Goal: Task Accomplishment & Management: Use online tool/utility

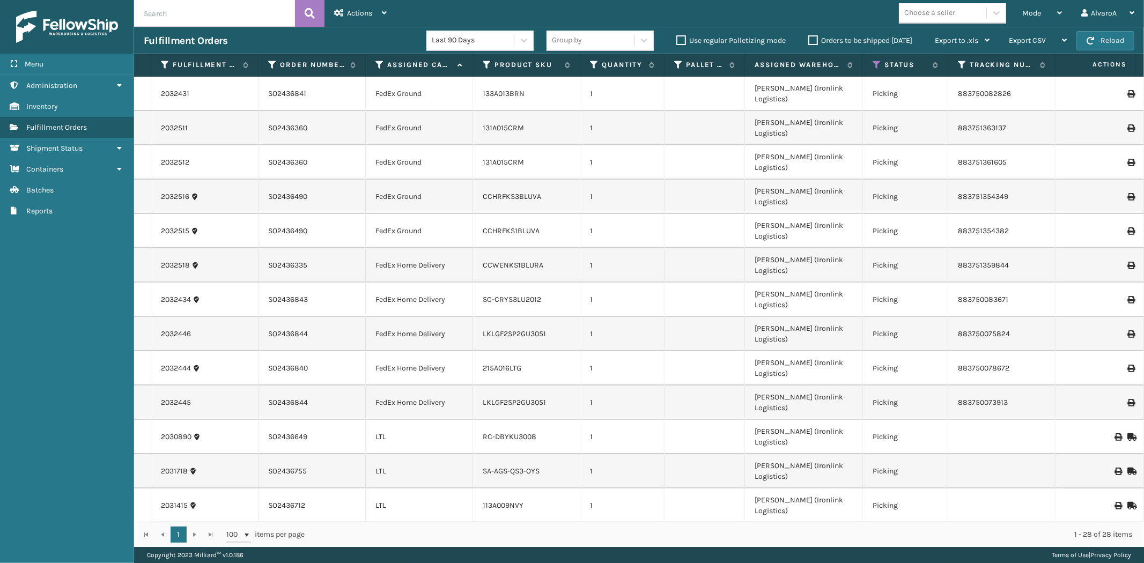
click at [1044, 8] on div "Mode" at bounding box center [1042, 13] width 40 height 27
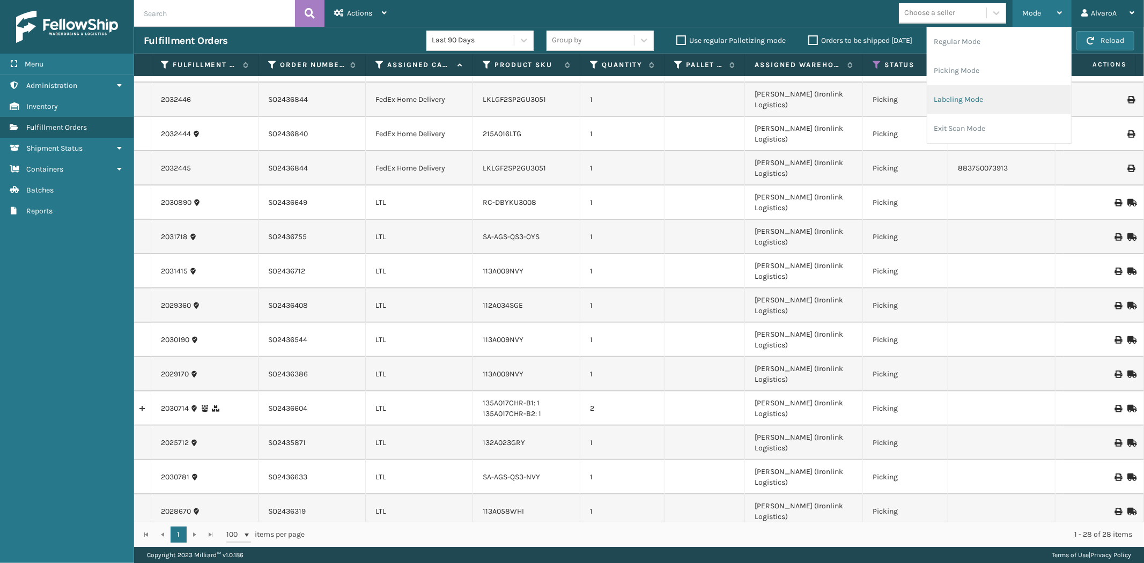
click at [971, 94] on li "Labeling Mode" at bounding box center [999, 99] width 144 height 29
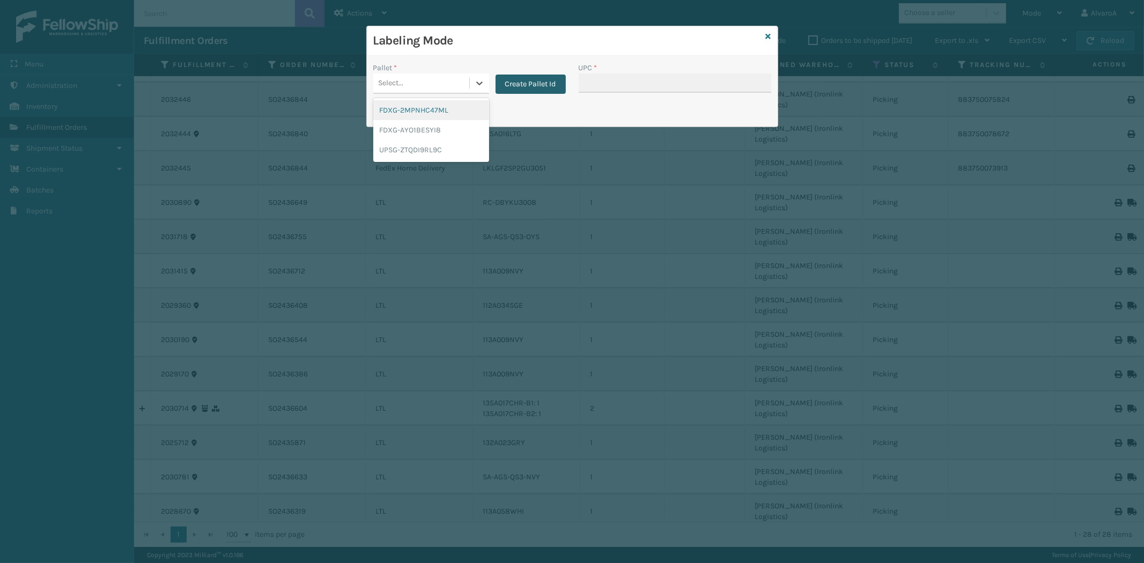
drag, startPoint x: 474, startPoint y: 82, endPoint x: 518, endPoint y: 82, distance: 44.5
click at [475, 82] on icon at bounding box center [479, 83] width 11 height 11
click at [448, 147] on div "UPSG-ZTQDI9RL9C" at bounding box center [431, 150] width 116 height 20
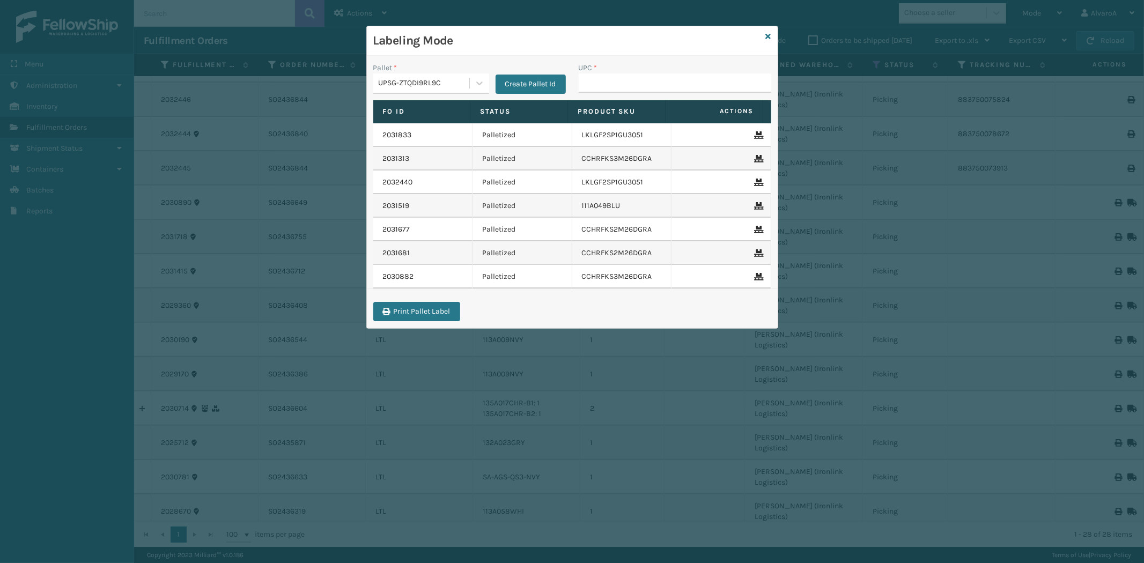
click at [772, 34] on div "Labeling Mode" at bounding box center [572, 40] width 411 height 29
click at [769, 35] on icon at bounding box center [768, 37] width 5 height 8
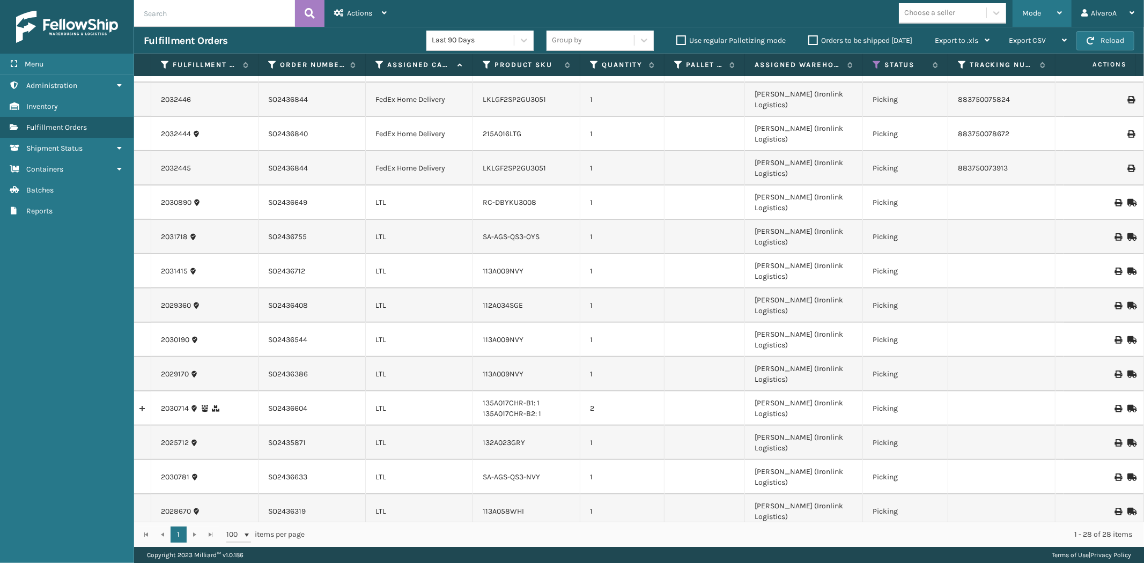
click at [1017, 17] on div "Mode Regular Mode Picking Mode Labeling Mode Exit Scan Mode" at bounding box center [1042, 13] width 59 height 27
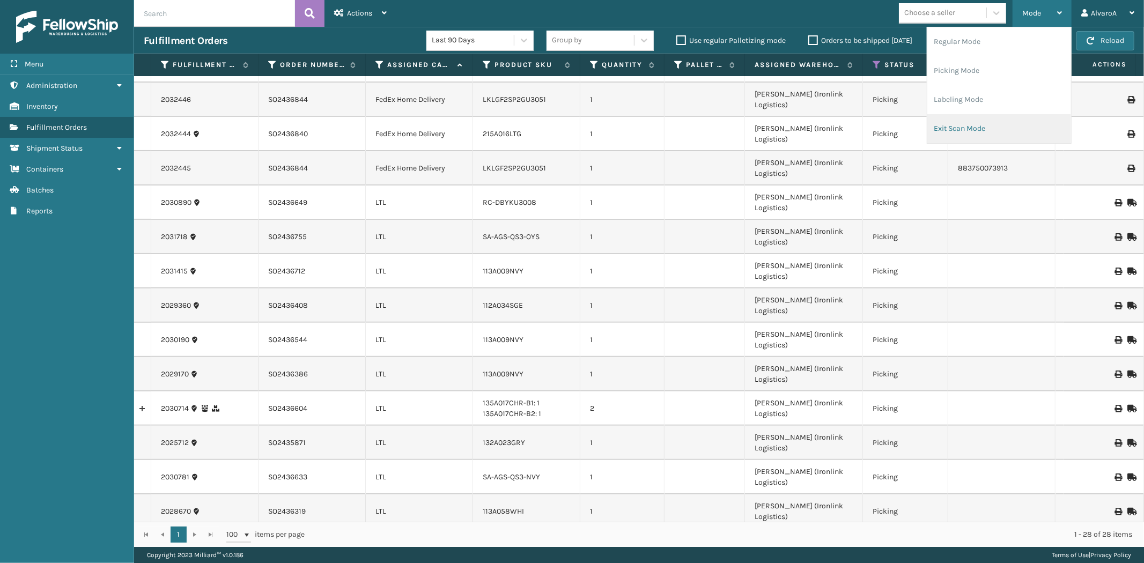
click at [964, 120] on li "Exit Scan Mode" at bounding box center [999, 128] width 144 height 29
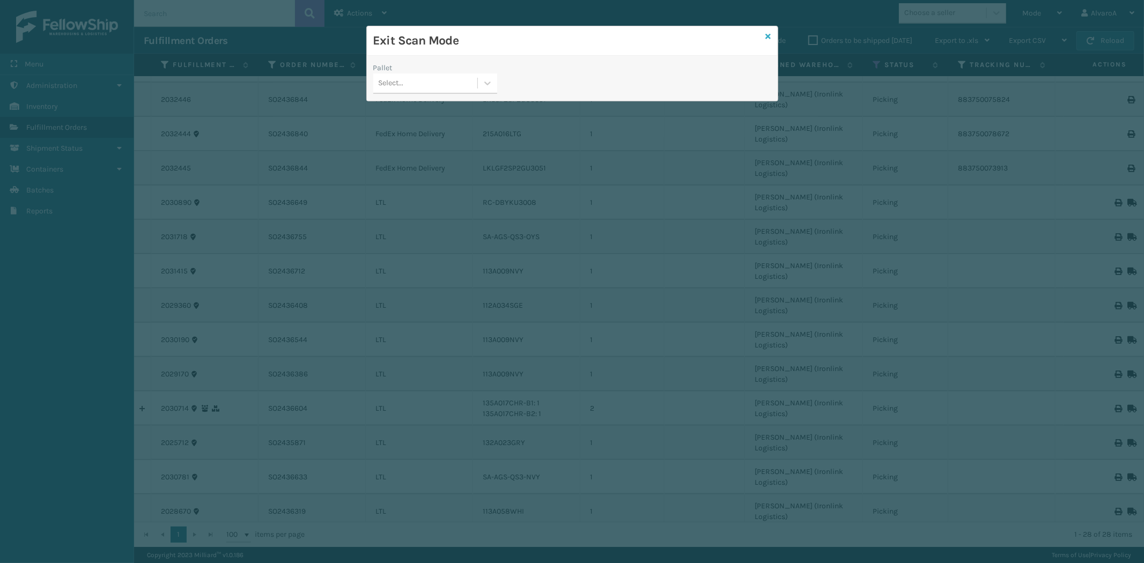
click at [769, 33] on icon at bounding box center [768, 37] width 5 height 8
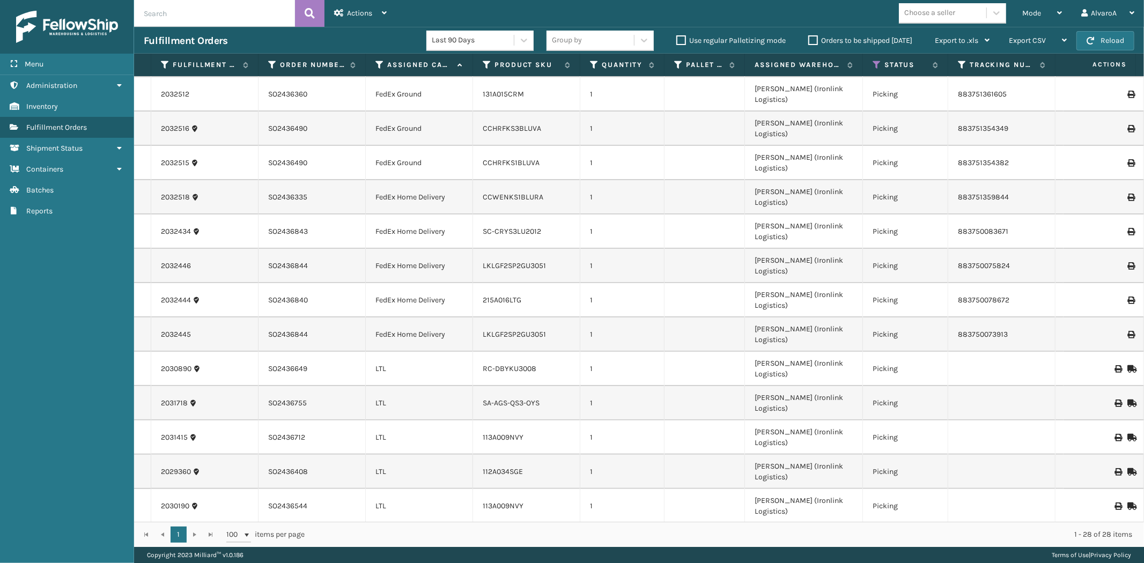
scroll to position [0, 0]
click at [811, 40] on label "Orders to be shipped [DATE]" at bounding box center [860, 40] width 104 height 9
click at [809, 40] on input "Orders to be shipped [DATE]" at bounding box center [808, 37] width 1 height 7
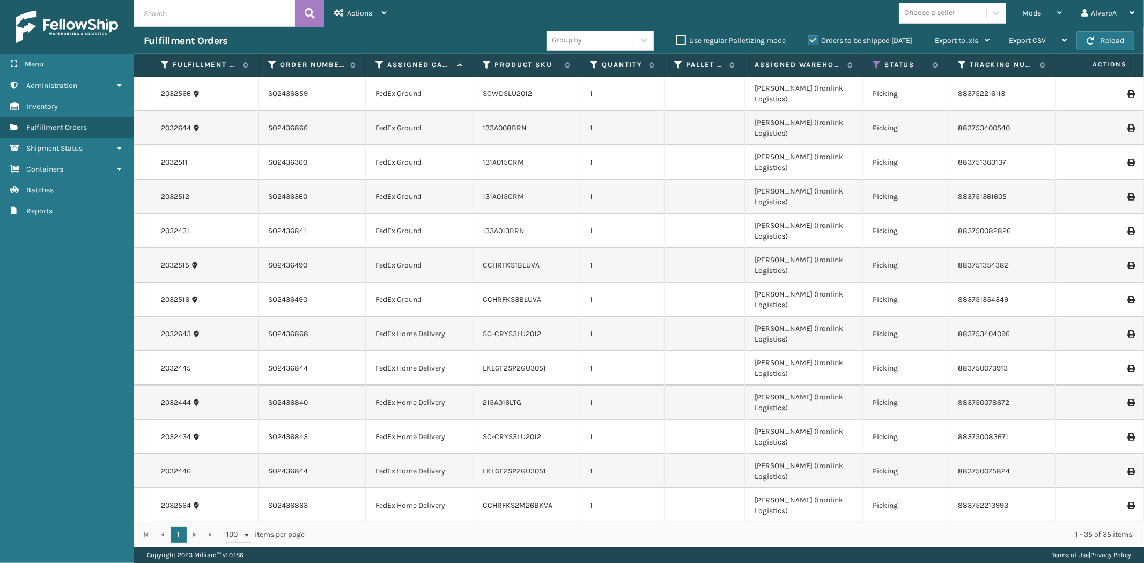
click at [811, 40] on label "Orders to be shipped [DATE]" at bounding box center [860, 40] width 104 height 9
click at [809, 40] on input "Orders to be shipped [DATE]" at bounding box center [808, 37] width 1 height 7
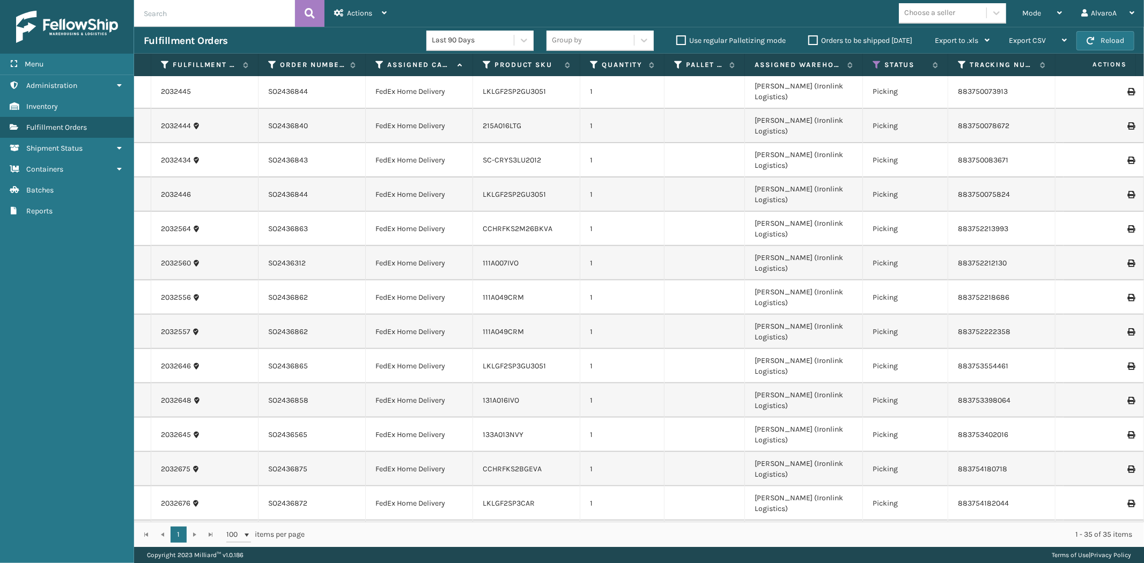
scroll to position [400, 0]
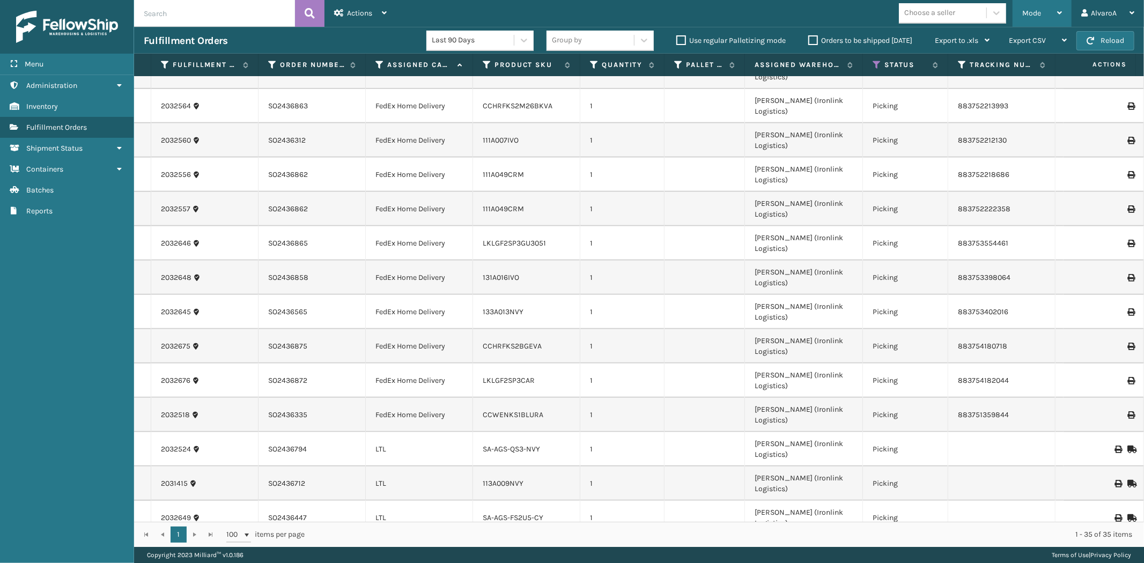
click at [1030, 14] on span "Mode" at bounding box center [1031, 13] width 19 height 9
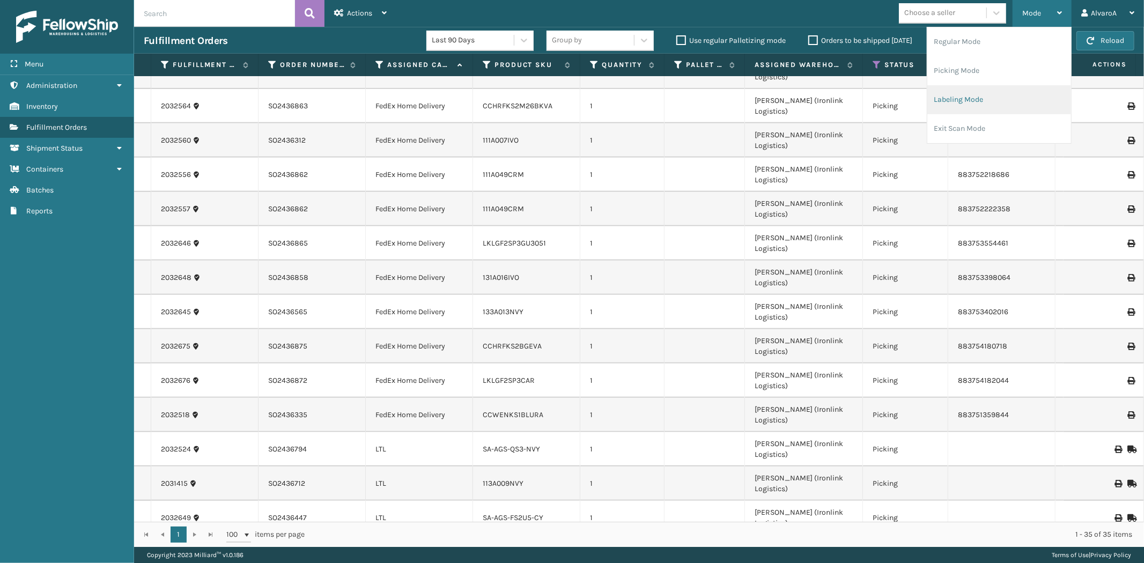
click at [956, 98] on li "Labeling Mode" at bounding box center [999, 99] width 144 height 29
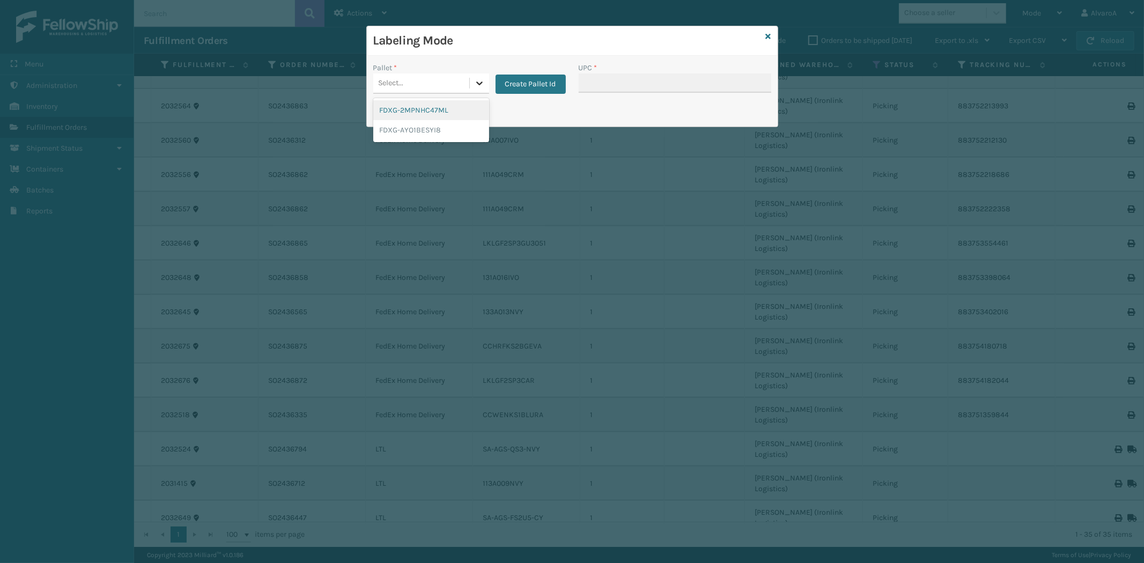
click at [482, 84] on icon at bounding box center [479, 83] width 11 height 11
click at [524, 82] on button "Create Pallet Id" at bounding box center [531, 84] width 70 height 19
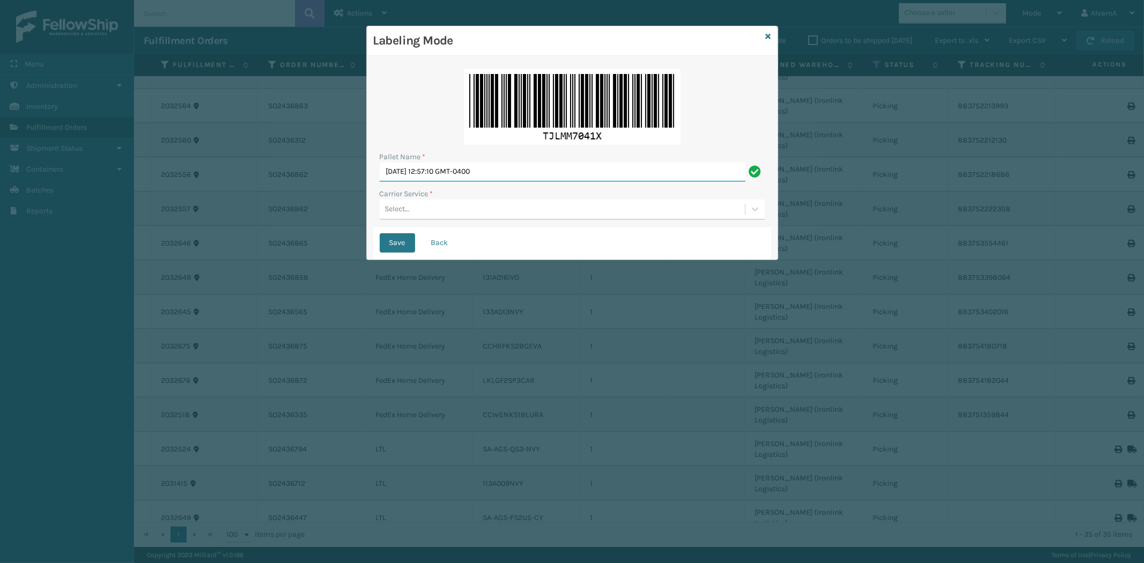
drag, startPoint x: 519, startPoint y: 176, endPoint x: 333, endPoint y: 218, distance: 191.4
click at [333, 218] on div "Labeling Mode Pallet Name * [DATE] 12:57:10 GMT-0400 Carrier Service * Select..…" at bounding box center [572, 281] width 1144 height 563
type input "LPN 502259 #1"
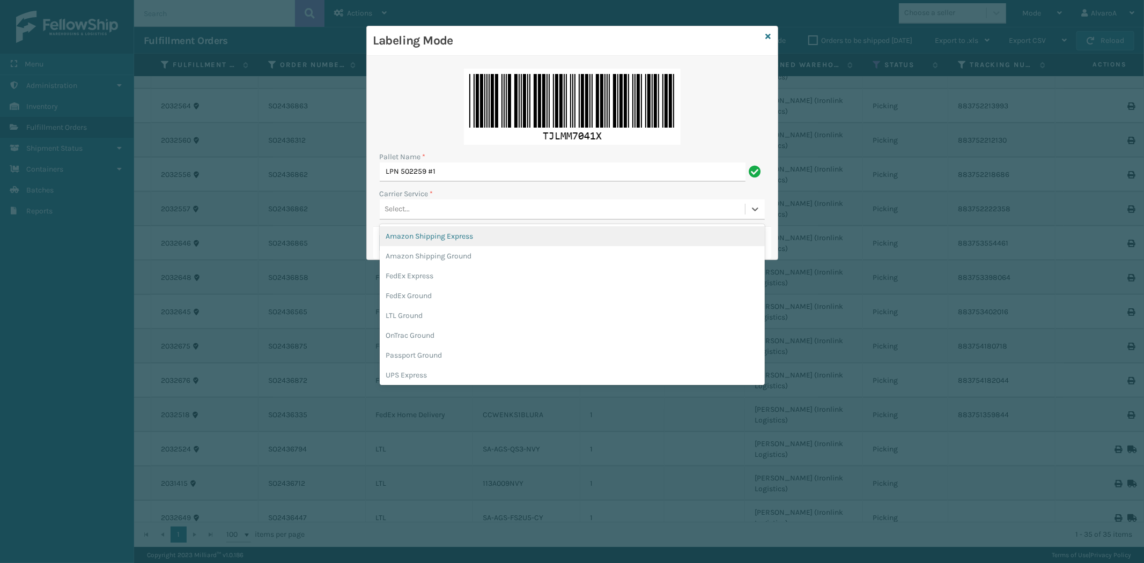
click at [449, 204] on div "Select..." at bounding box center [562, 210] width 365 height 18
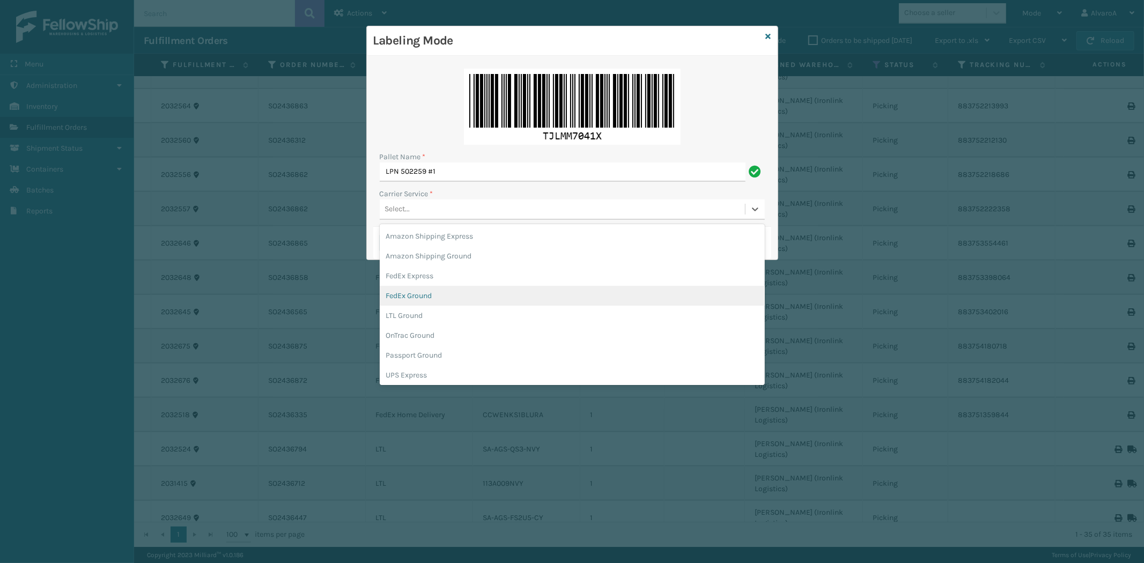
click at [424, 297] on div "FedEx Ground" at bounding box center [572, 296] width 385 height 20
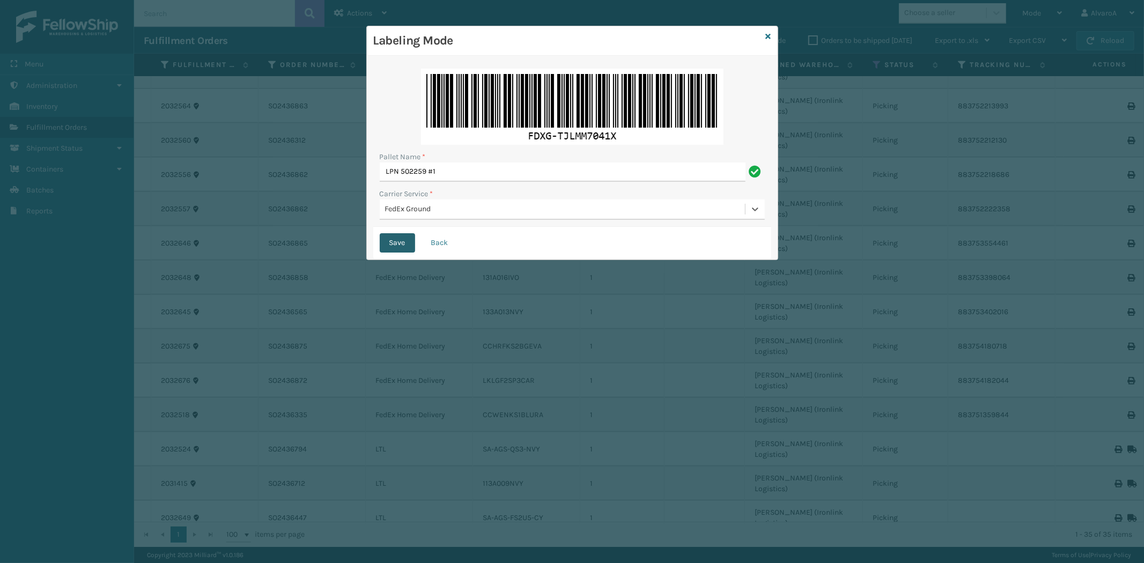
click at [403, 243] on button "Save" at bounding box center [397, 242] width 35 height 19
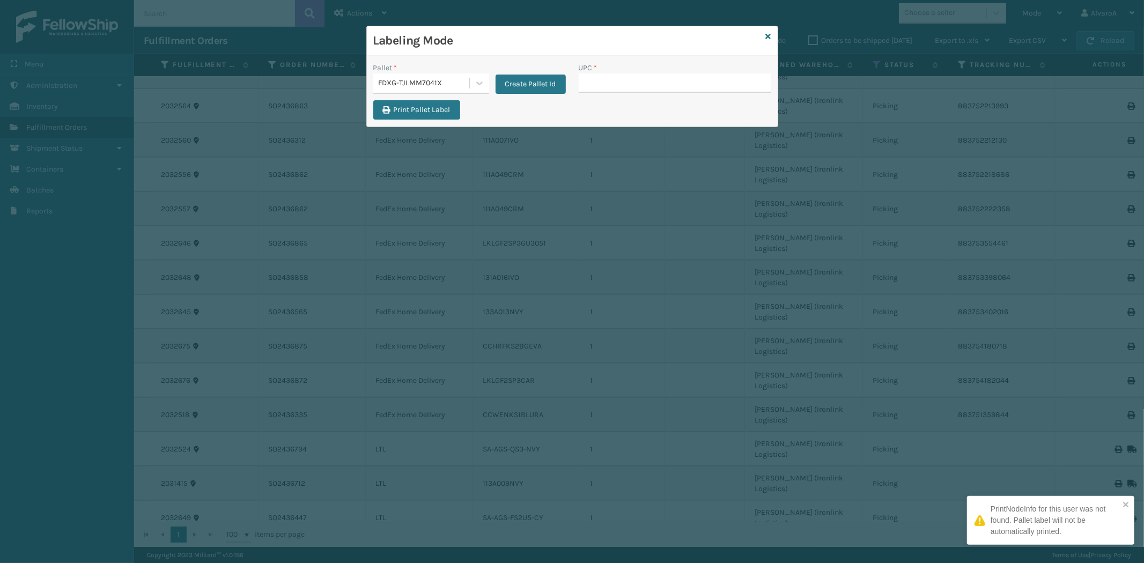
click at [595, 85] on input "UPC *" at bounding box center [675, 82] width 193 height 19
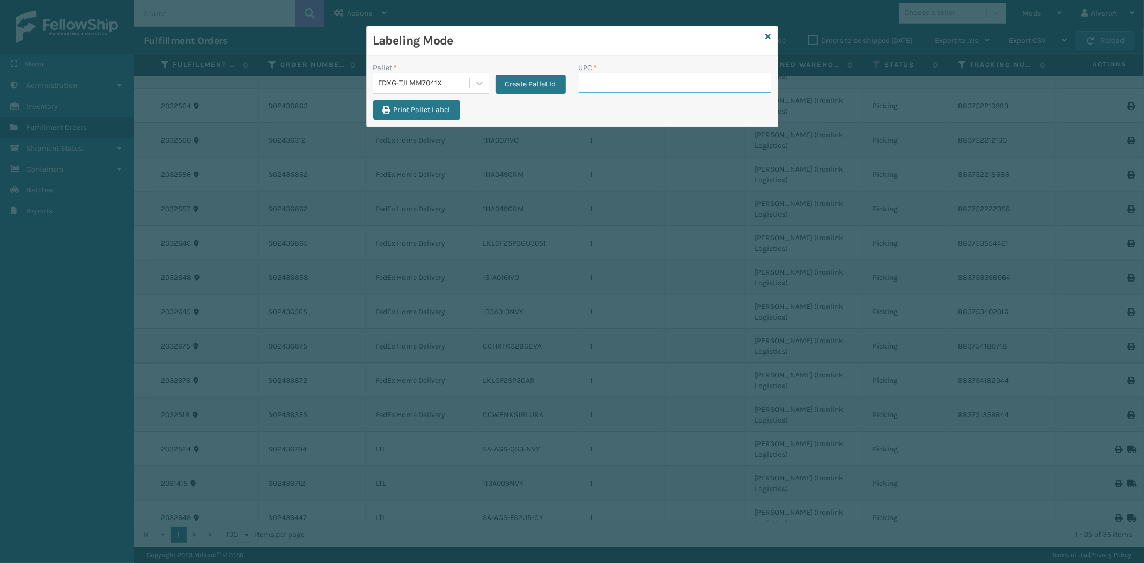
paste input "LKLGF2SP2GU3051"
type input "LKLGF2SP2GU3051"
paste input "CCWENKS1BLURA"
type input "CCWENKS1BLURA"
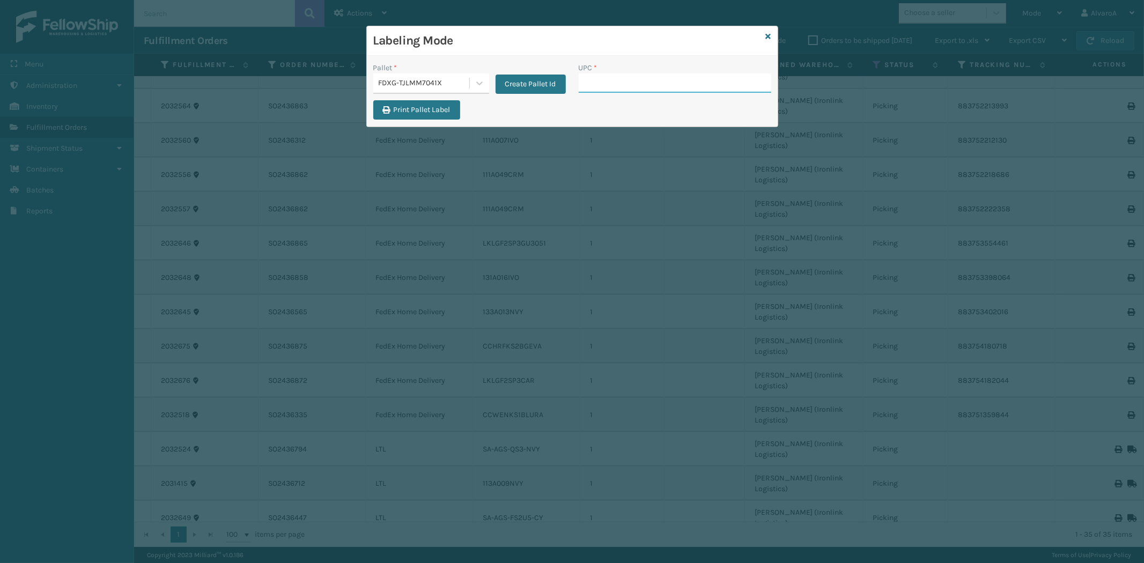
paste input "131A015CRM"
type input "131A015CRM"
paste input "215A016LTG"
type input "215A016LTG"
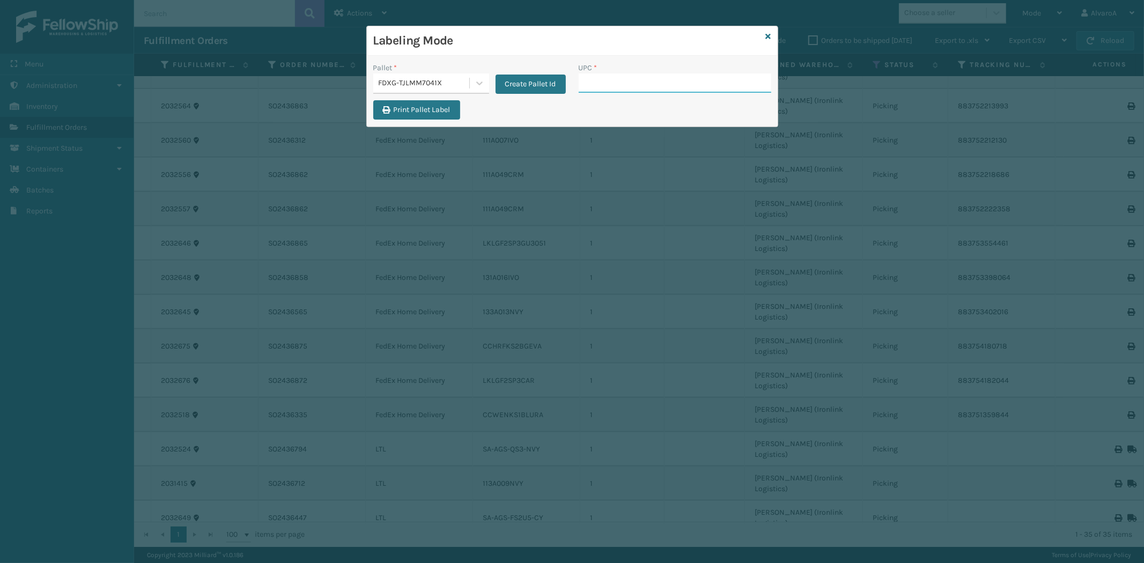
paste input "CCHRFKS3BLUVA"
type input "CCHRFKS3BLUVA"
paste input "SC-CRYS3LU2012"
type input "SC-CRYS3LU2012"
paste input "CCHRFKS1BLUVA"
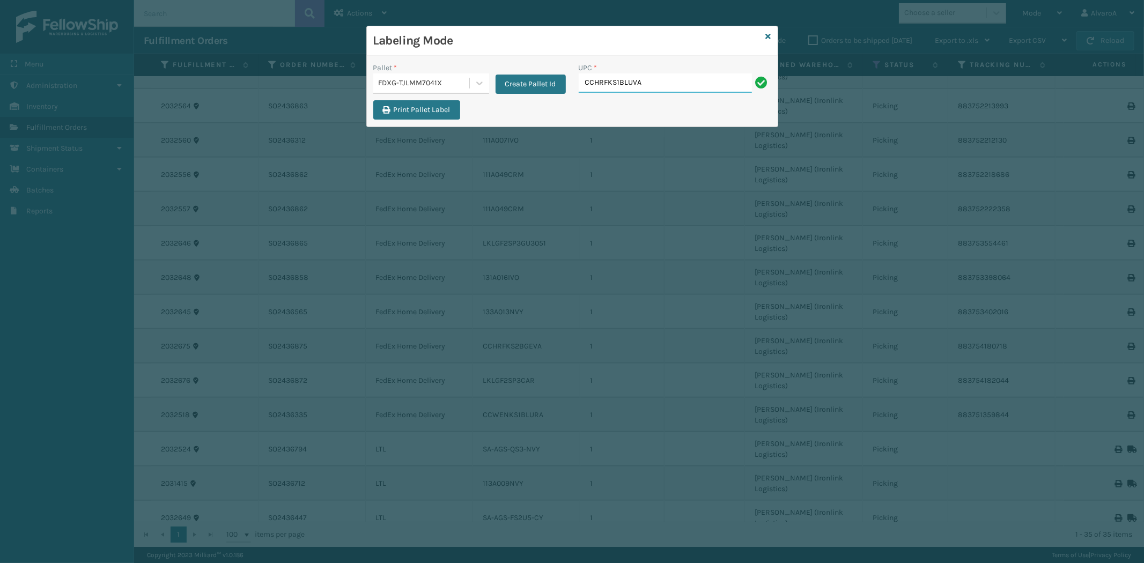
type input "CCHRFKS1BLUVA"
paste input "133A013BRN"
type input "133A013BRN"
click at [770, 35] on icon at bounding box center [768, 37] width 5 height 8
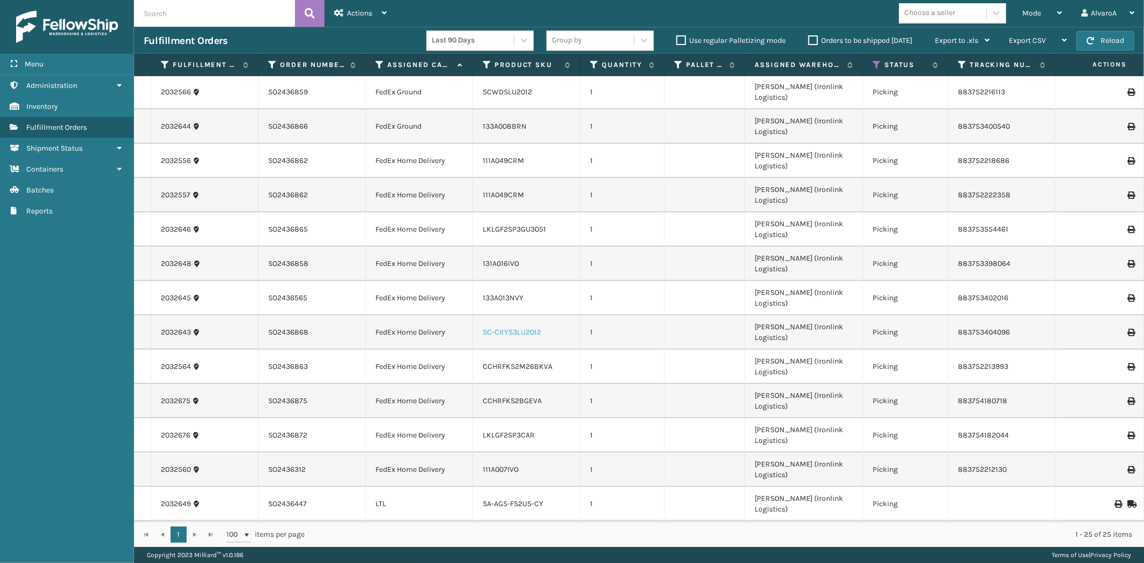
scroll to position [0, 0]
click at [807, 39] on div "Orders to be shipped [DATE]" at bounding box center [862, 40] width 127 height 13
click at [816, 39] on label "Orders to be shipped [DATE]" at bounding box center [860, 40] width 104 height 9
click at [809, 39] on input "Orders to be shipped [DATE]" at bounding box center [808, 37] width 1 height 7
click at [816, 39] on label "Orders to be shipped [DATE]" at bounding box center [860, 40] width 104 height 9
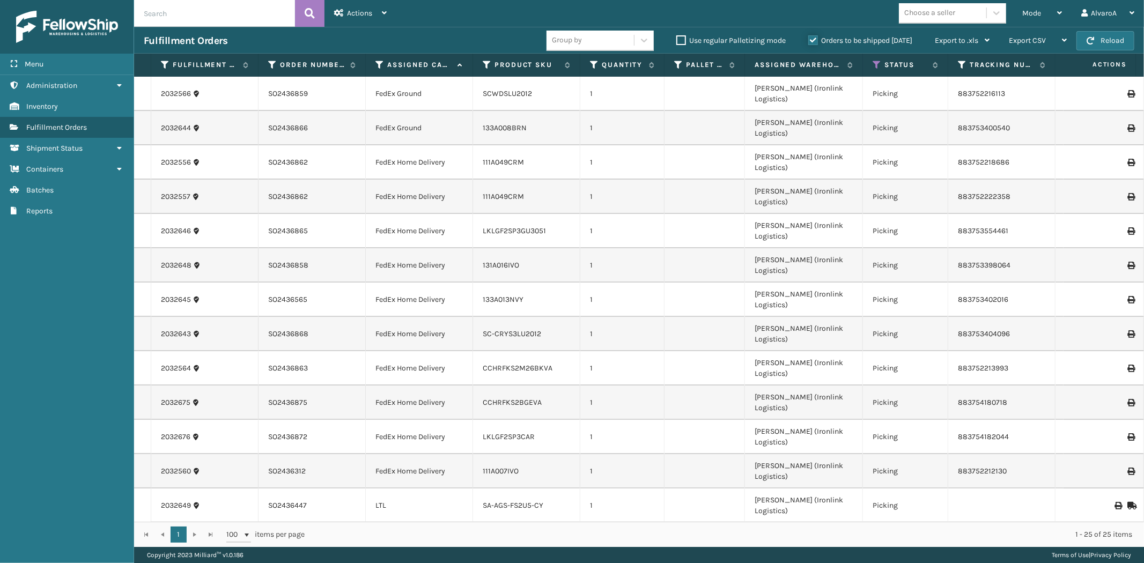
click at [809, 39] on input "Orders to be shipped [DATE]" at bounding box center [808, 37] width 1 height 7
click at [1030, 11] on span "Mode" at bounding box center [1031, 13] width 19 height 9
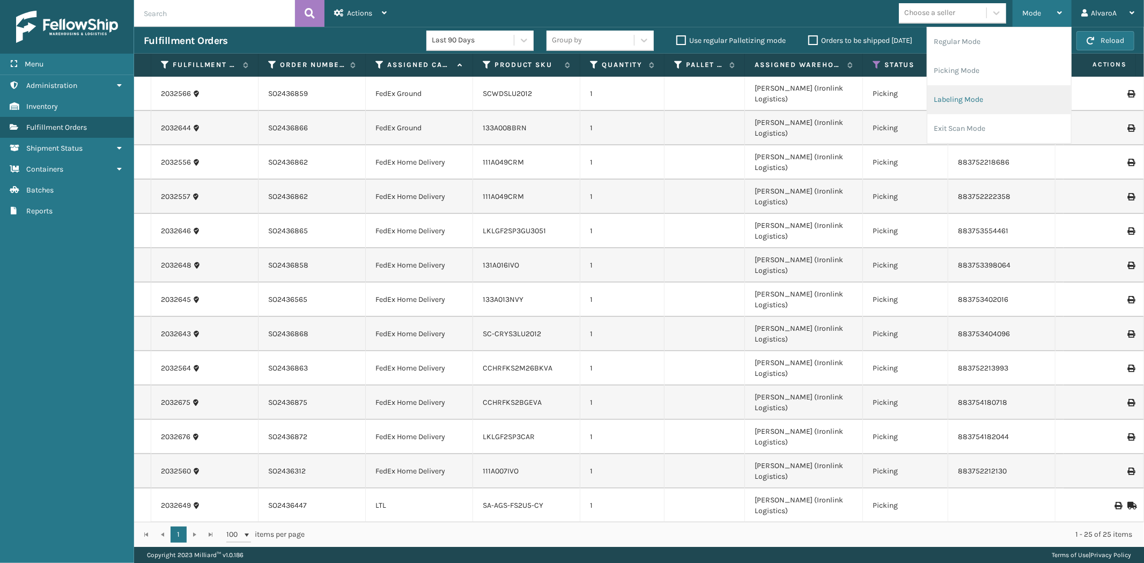
click at [952, 95] on li "Labeling Mode" at bounding box center [999, 99] width 144 height 29
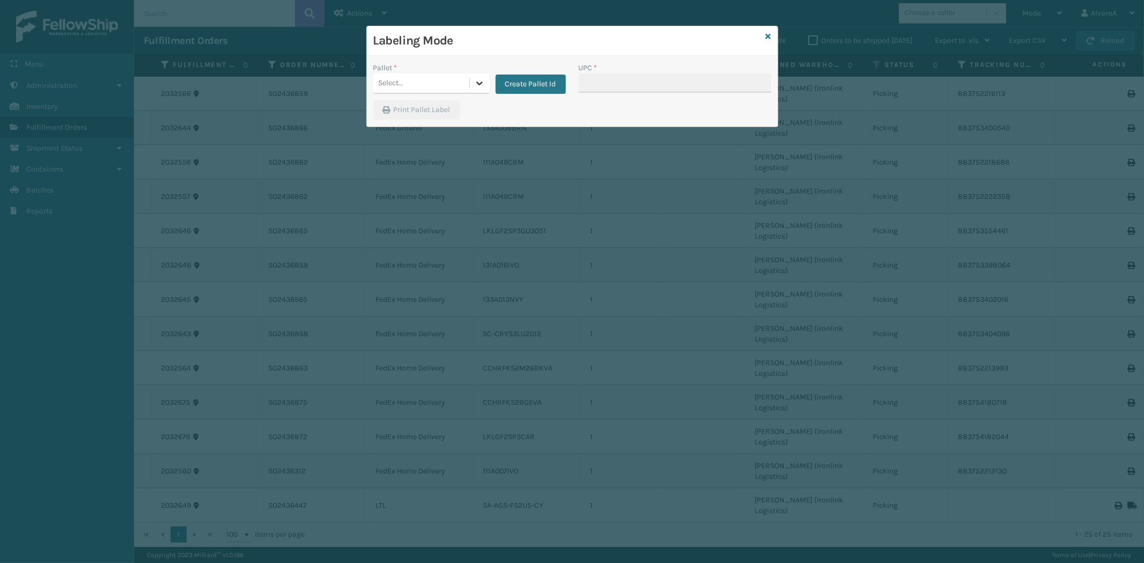
click at [479, 73] on div at bounding box center [479, 82] width 19 height 19
click at [416, 148] on div "FDXG-TJLMM7041X" at bounding box center [431, 150] width 116 height 20
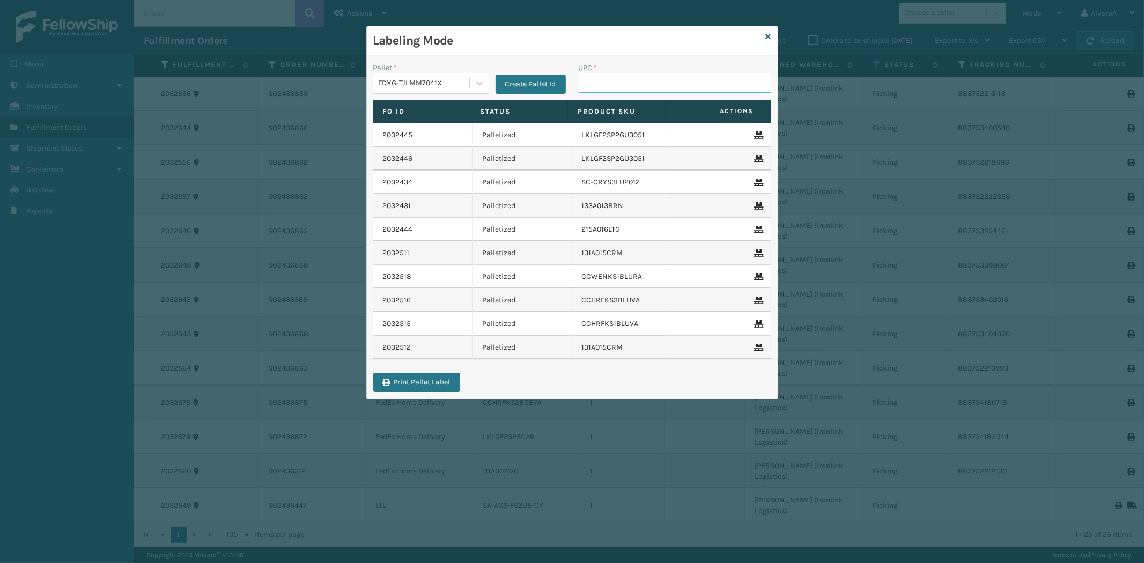
click at [618, 80] on input "UPC *" at bounding box center [675, 82] width 193 height 19
click at [768, 31] on link at bounding box center [768, 36] width 5 height 11
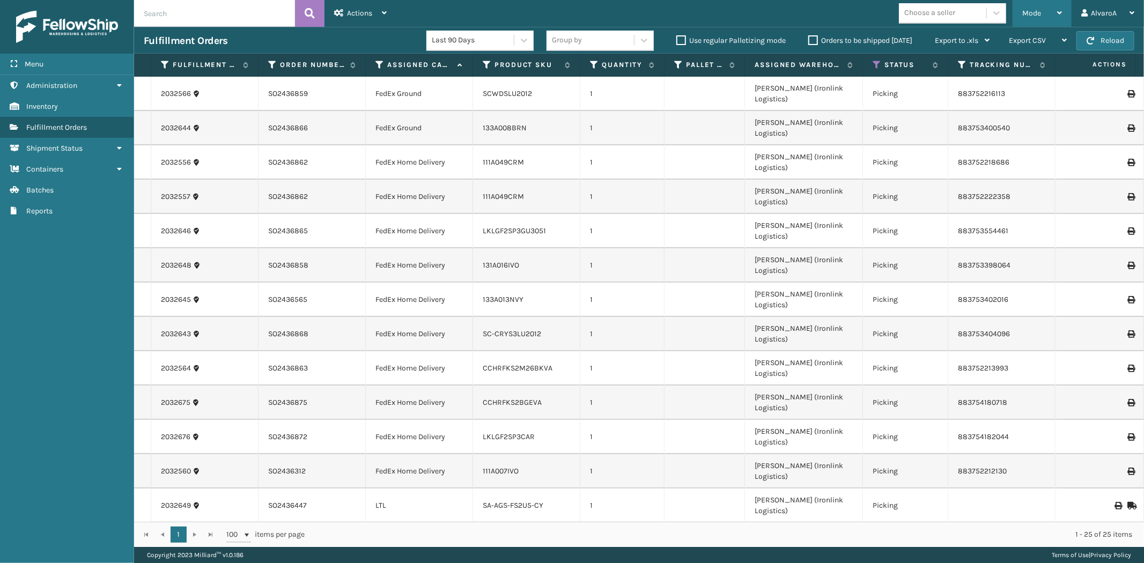
click at [1025, 13] on span "Mode" at bounding box center [1031, 13] width 19 height 9
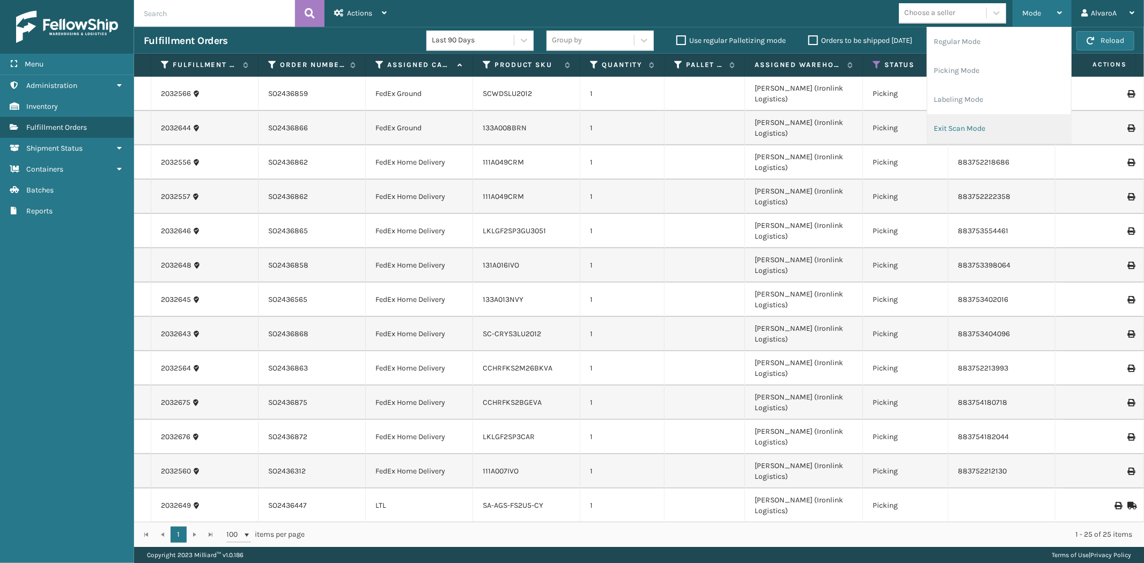
click at [948, 127] on li "Exit Scan Mode" at bounding box center [999, 128] width 144 height 29
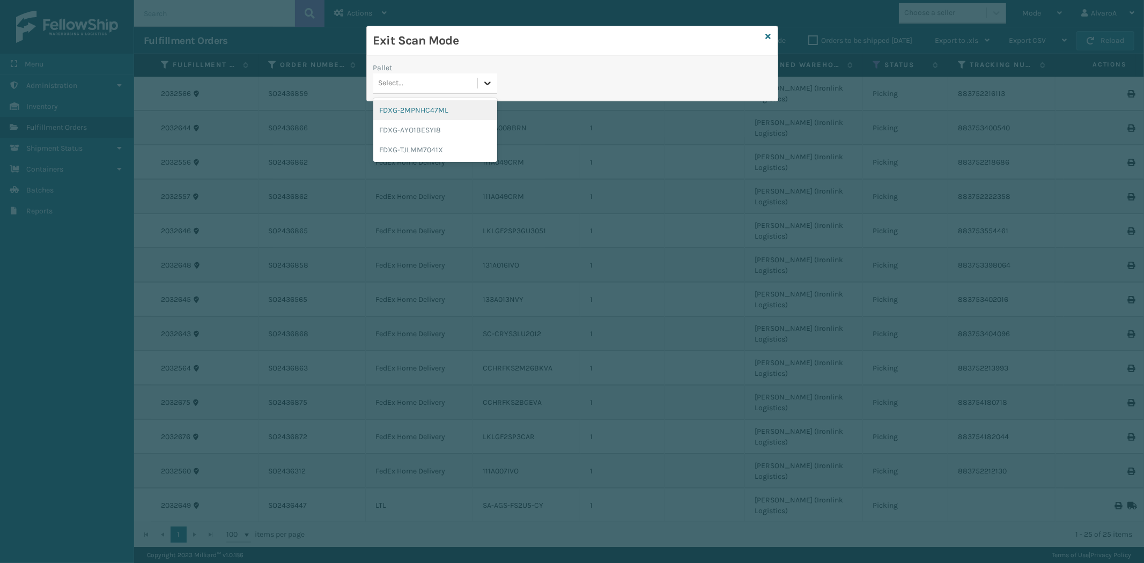
click at [492, 92] on div at bounding box center [487, 82] width 19 height 19
click at [411, 152] on div "FDXG-TJLMM7041X" at bounding box center [435, 150] width 124 height 20
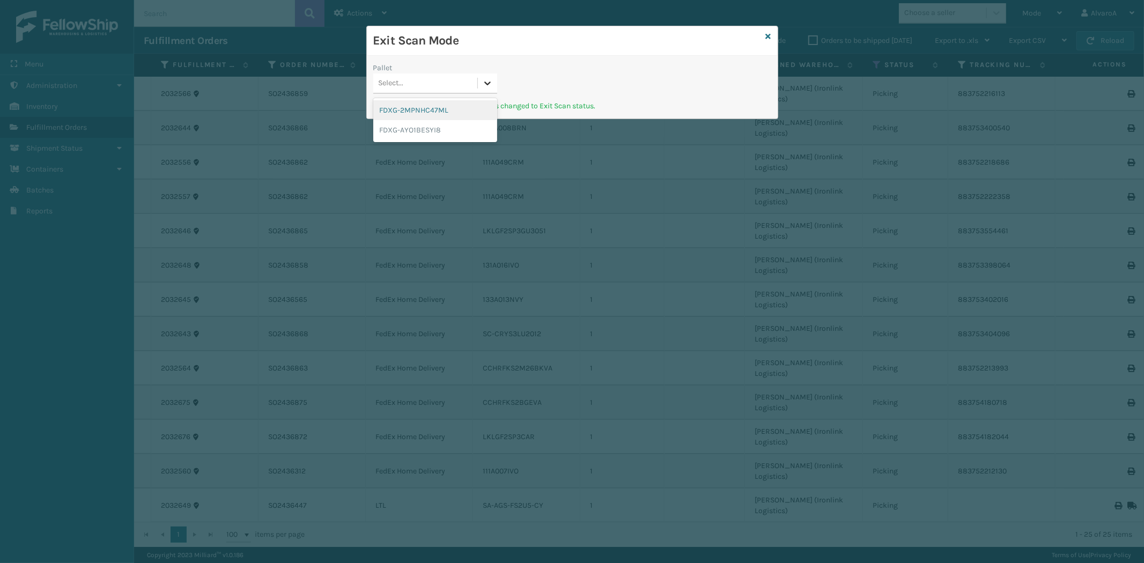
click at [496, 88] on div at bounding box center [487, 82] width 19 height 19
click at [769, 38] on icon at bounding box center [768, 37] width 5 height 8
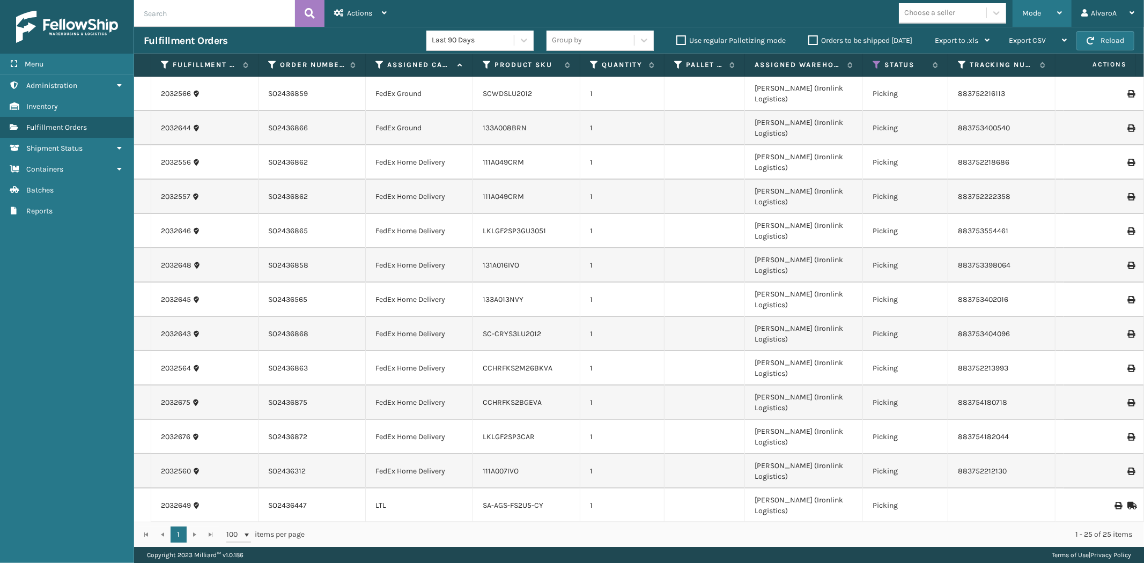
click at [1038, 12] on span "Mode" at bounding box center [1031, 13] width 19 height 9
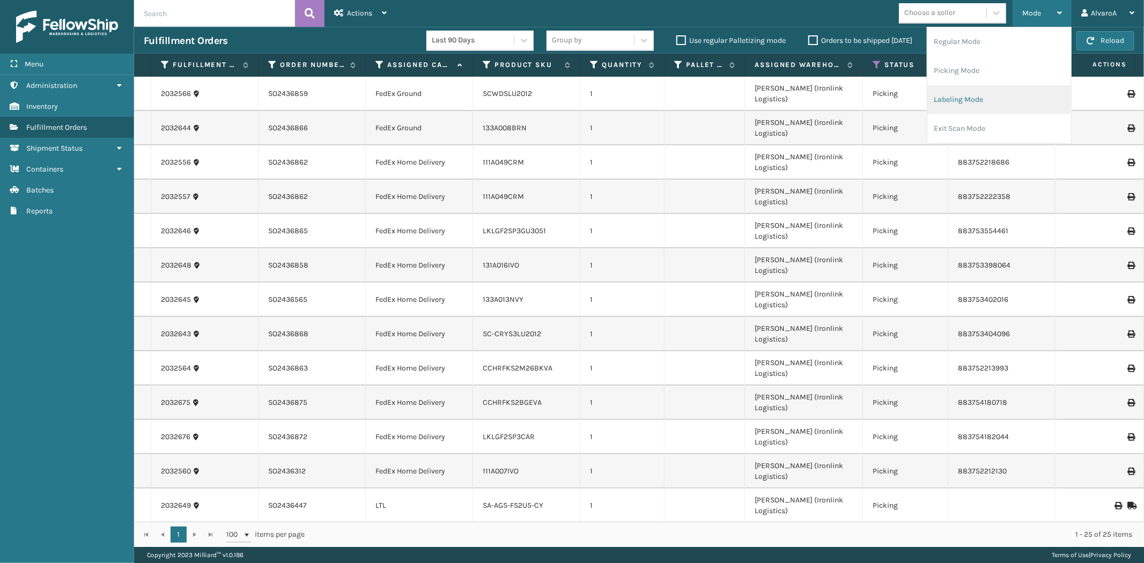
click at [964, 97] on li "Labeling Mode" at bounding box center [999, 99] width 144 height 29
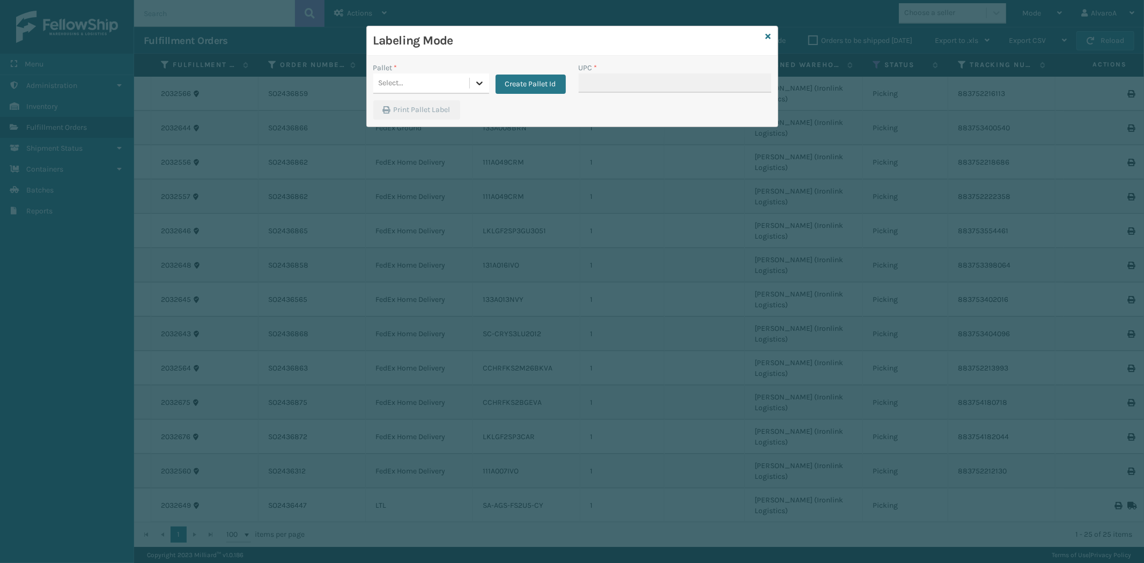
click at [486, 84] on div at bounding box center [479, 82] width 19 height 19
click at [470, 80] on div at bounding box center [479, 82] width 19 height 19
click at [540, 84] on button "Create Pallet Id" at bounding box center [531, 84] width 70 height 19
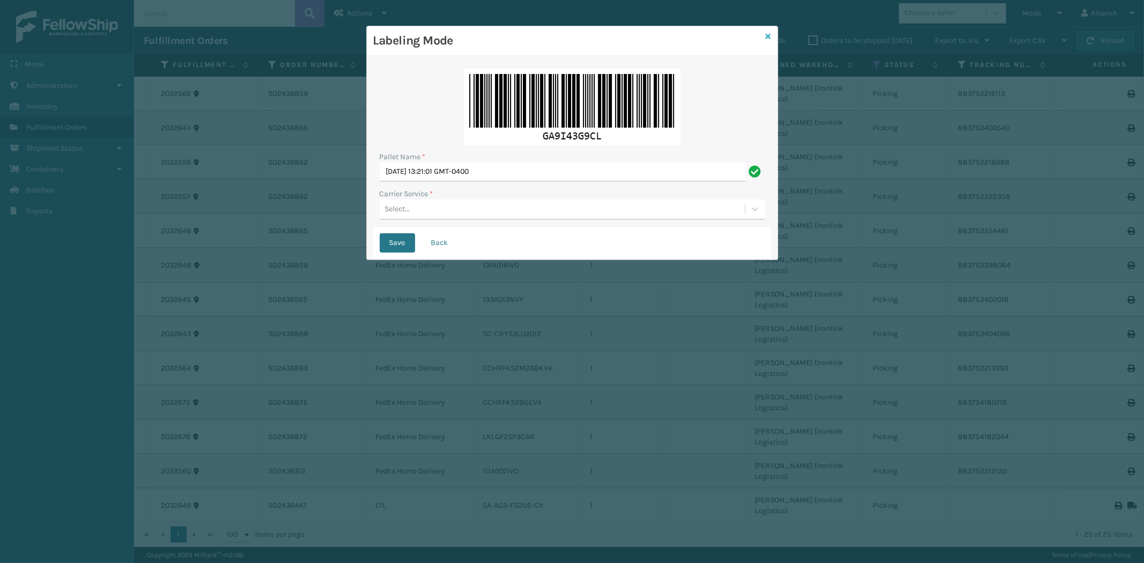
click at [766, 38] on icon at bounding box center [768, 37] width 5 height 8
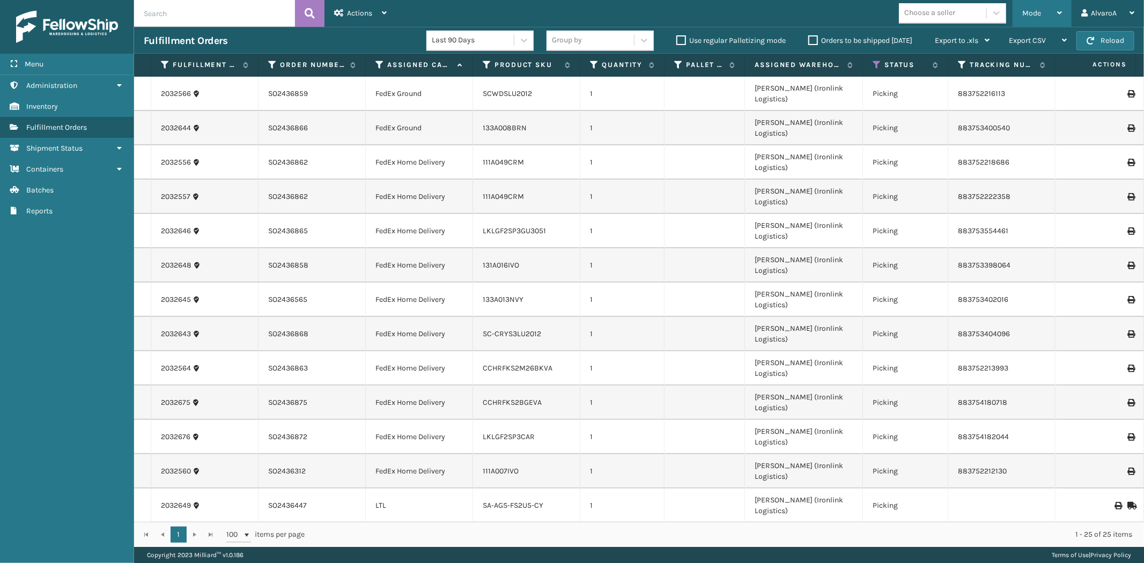
click at [1050, 1] on div "Mode" at bounding box center [1042, 13] width 40 height 27
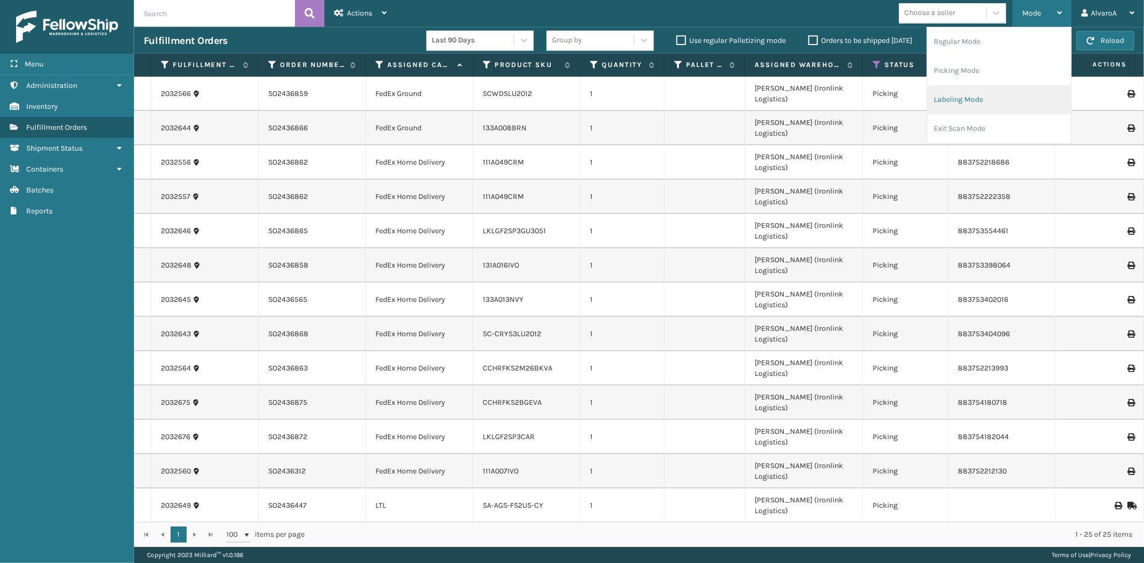
click at [963, 101] on li "Labeling Mode" at bounding box center [999, 99] width 144 height 29
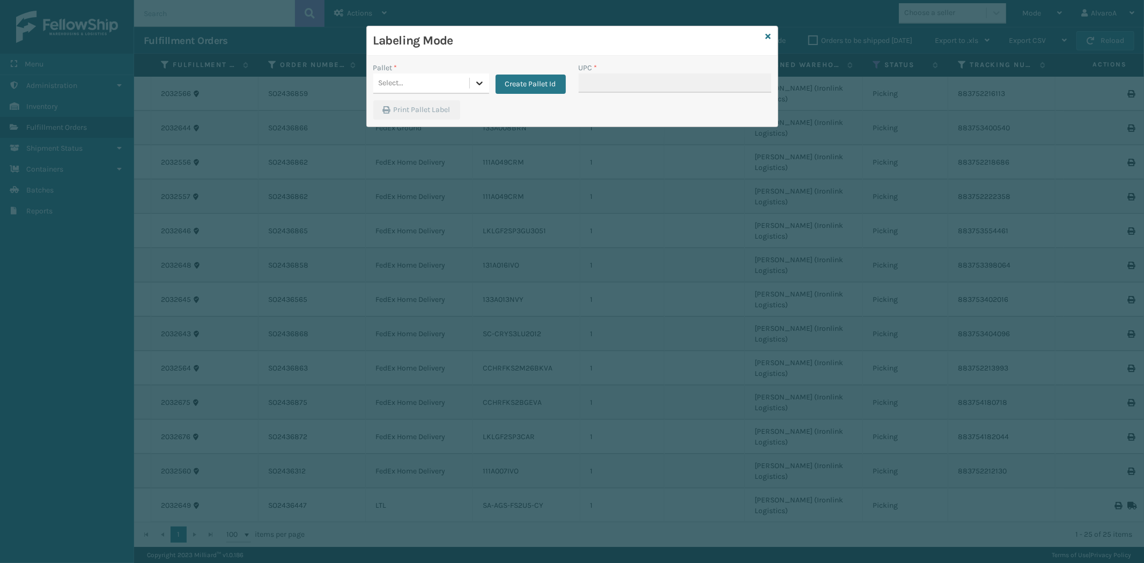
click at [474, 88] on icon at bounding box center [479, 83] width 11 height 11
click at [519, 88] on button "Create Pallet Id" at bounding box center [531, 84] width 70 height 19
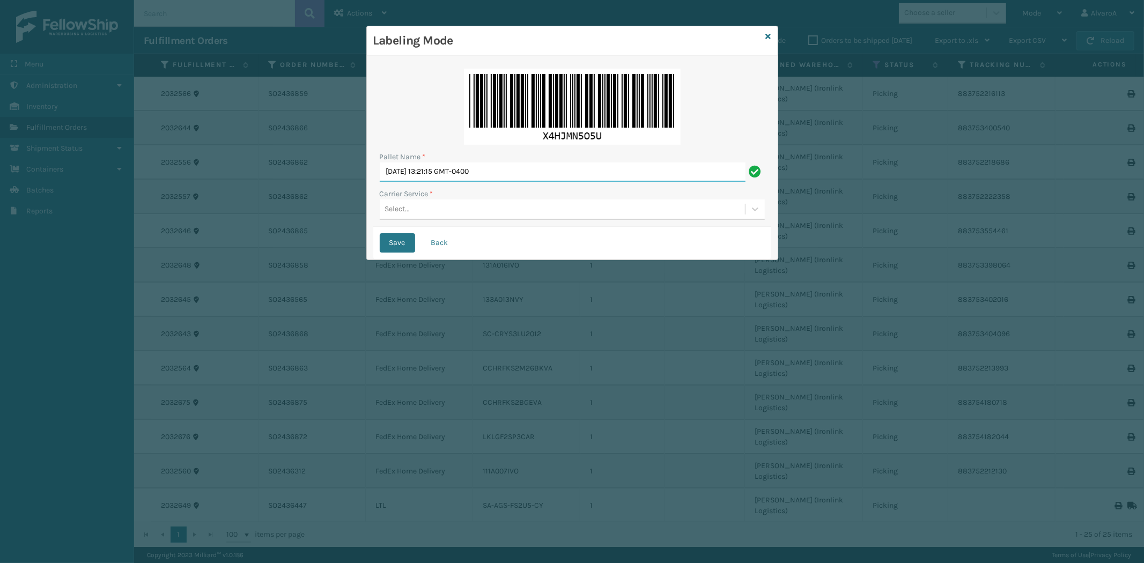
drag, startPoint x: 512, startPoint y: 173, endPoint x: 374, endPoint y: 196, distance: 139.7
click at [374, 196] on div "Pallet Name * [DATE] 13:21:15 GMT-0400 Carrier Service * Select..." at bounding box center [572, 144] width 398 height 165
type input "LPN 502255 #1"
click at [402, 206] on div "Select..." at bounding box center [397, 209] width 25 height 11
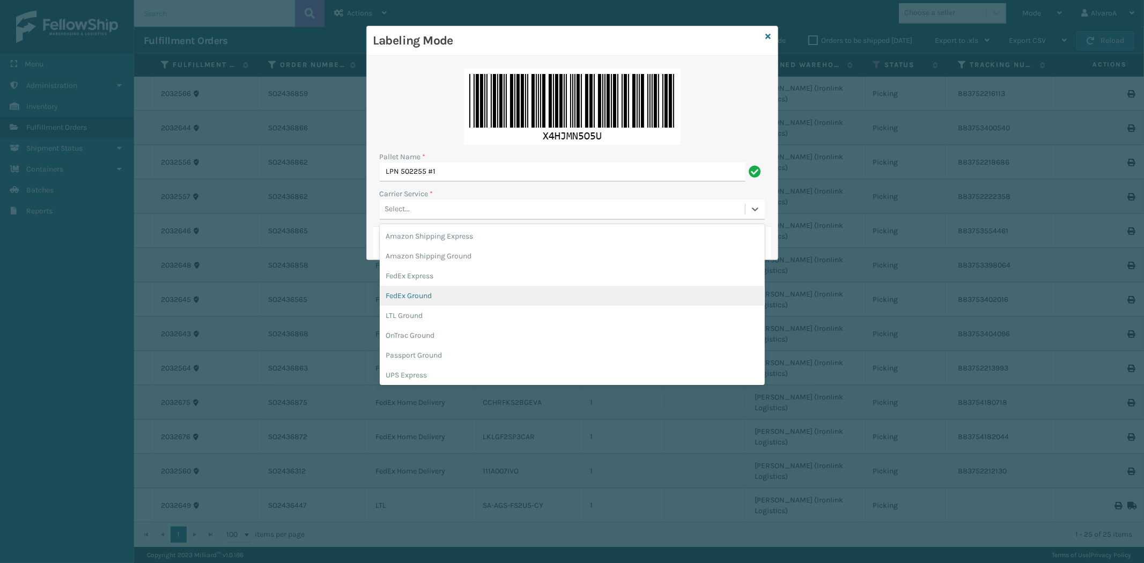
click at [399, 292] on div "FedEx Ground" at bounding box center [572, 296] width 385 height 20
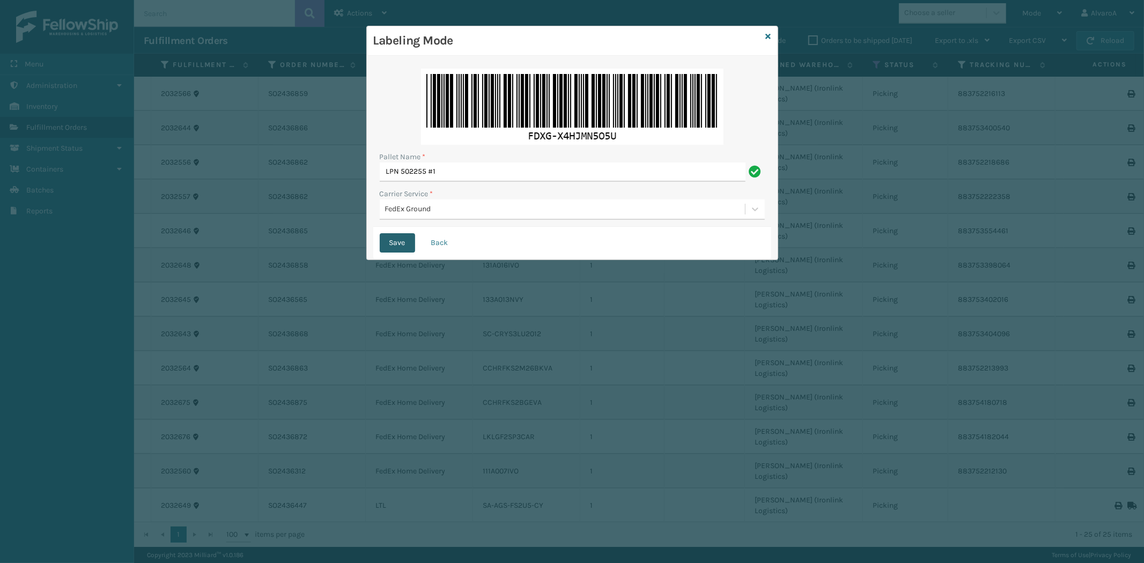
click at [400, 248] on button "Save" at bounding box center [397, 242] width 35 height 19
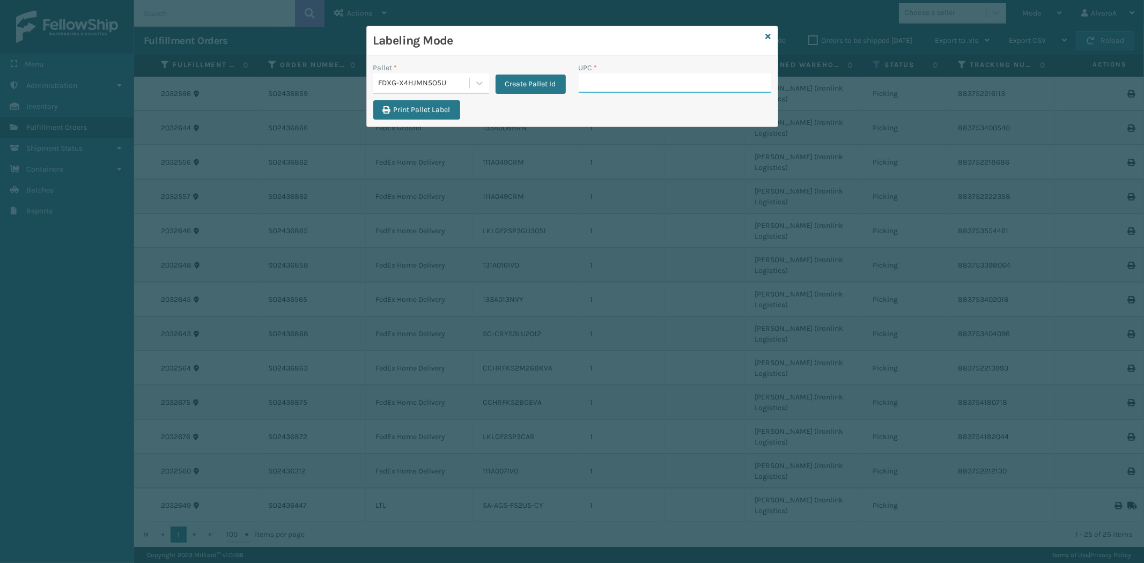
click at [602, 79] on input "UPC *" at bounding box center [675, 82] width 193 height 19
paste input "131A016IVO"
type input "131A016IVO"
paste input "CCHRFKS2M26BKVA"
type input "CCHRFKS2M26BKVA"
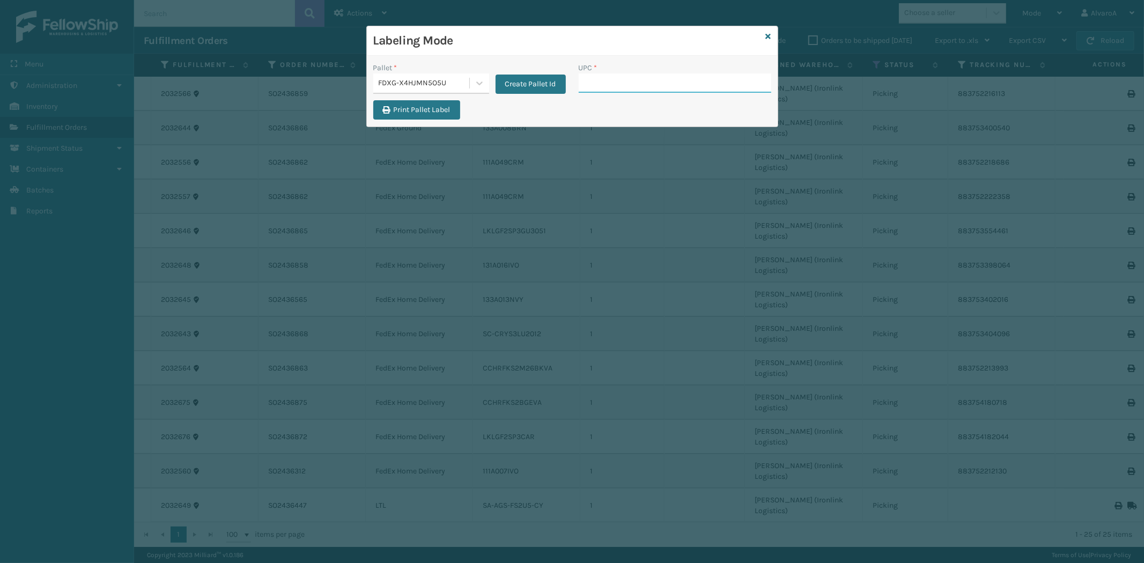
paste input "CCHRFKS2BGEVA"
type input "CCHRFKS2BGEVA"
paste input "133A008BRN"
type input "133A008BRN"
paste input "LKLGF2SP3GU3051"
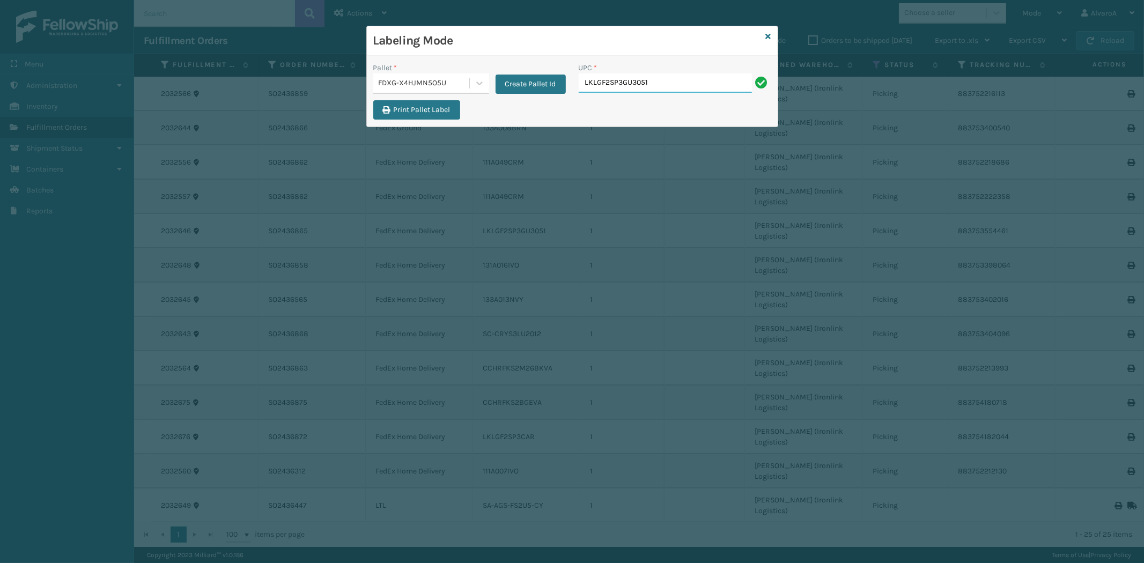
type input "LKLGF2SP3GU3051"
paste input "111A049CRM"
type input "111A049CRM"
paste input "SC-CRYS3LU2012"
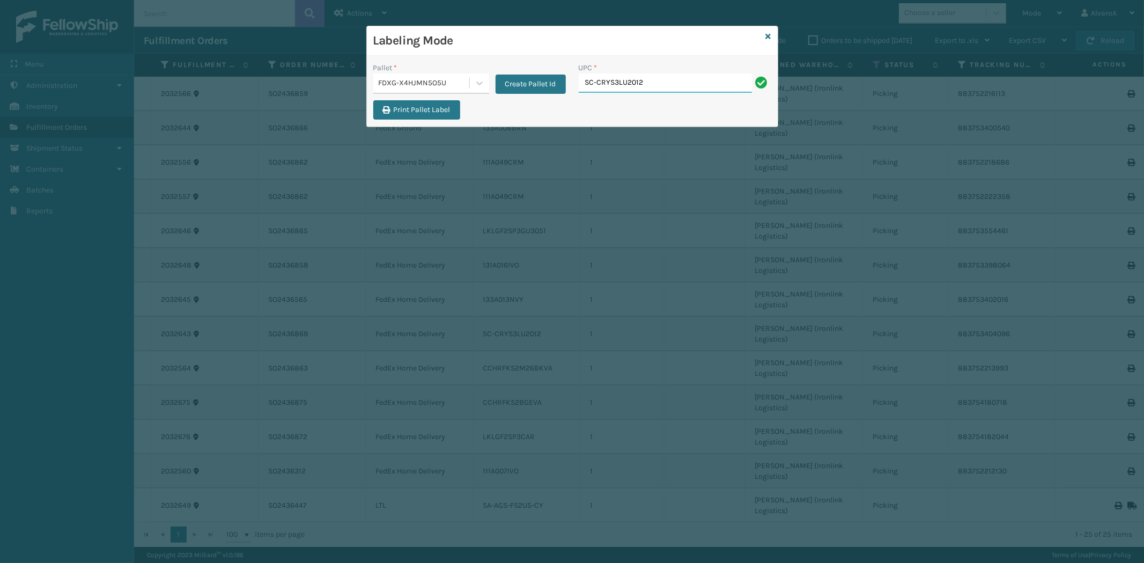
type input "SC-CRYS3LU2012"
paste input "111A007IVO"
type input "111A007IVO"
paste input "LKLGF2SP3CAR"
type input "LKLGF2SP3CAR"
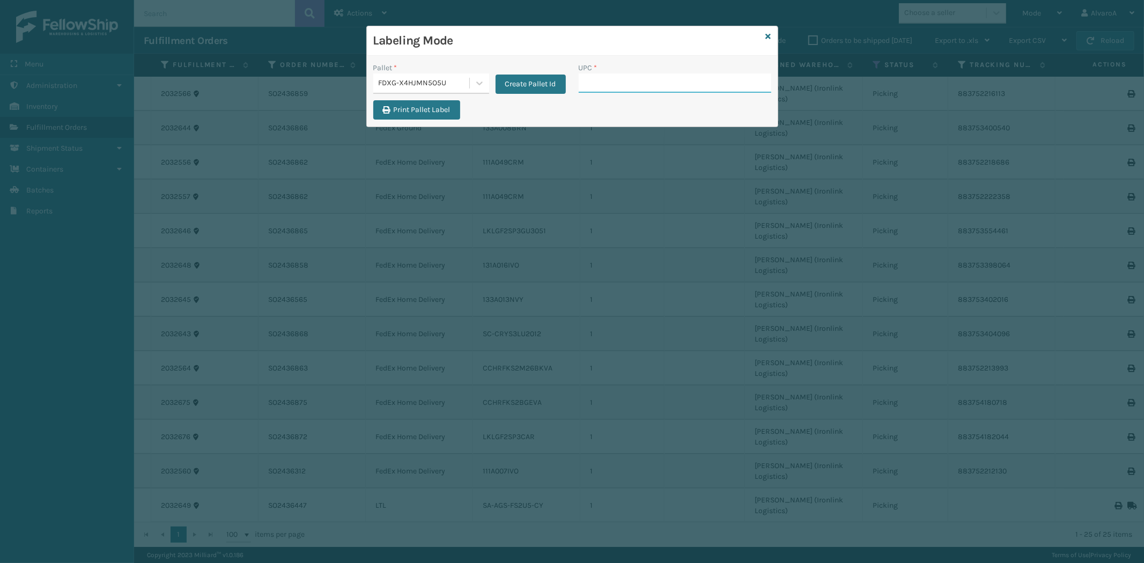
paste input "SCWDSLU2012"
type input "SCWDSLU2012"
paste input "133A013NVY"
type input "133A013NVY"
click at [769, 34] on icon at bounding box center [768, 37] width 5 height 8
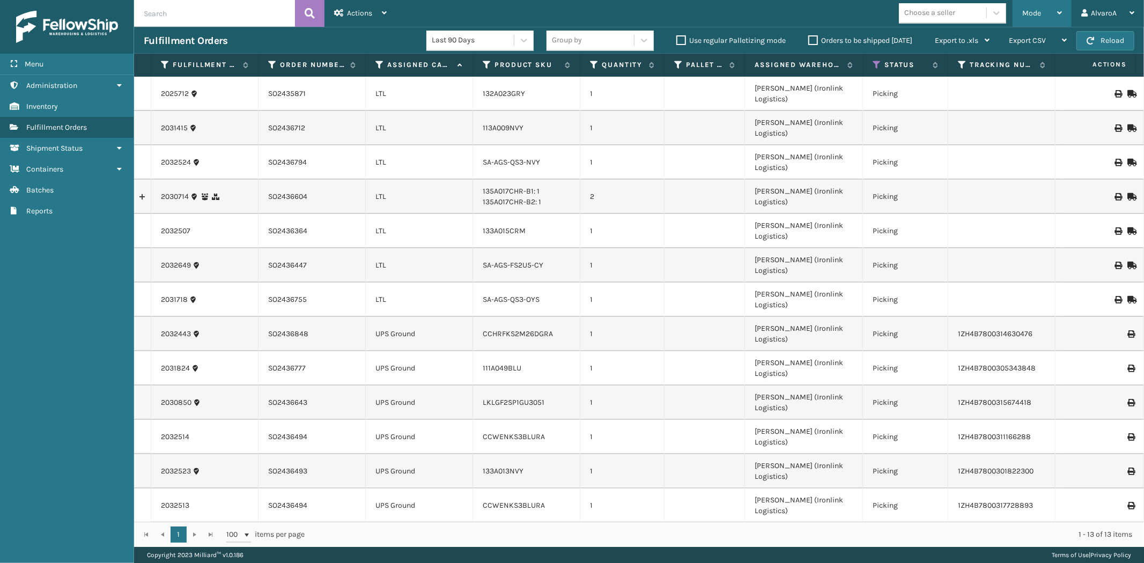
click at [1026, 17] on span "Mode" at bounding box center [1031, 13] width 19 height 9
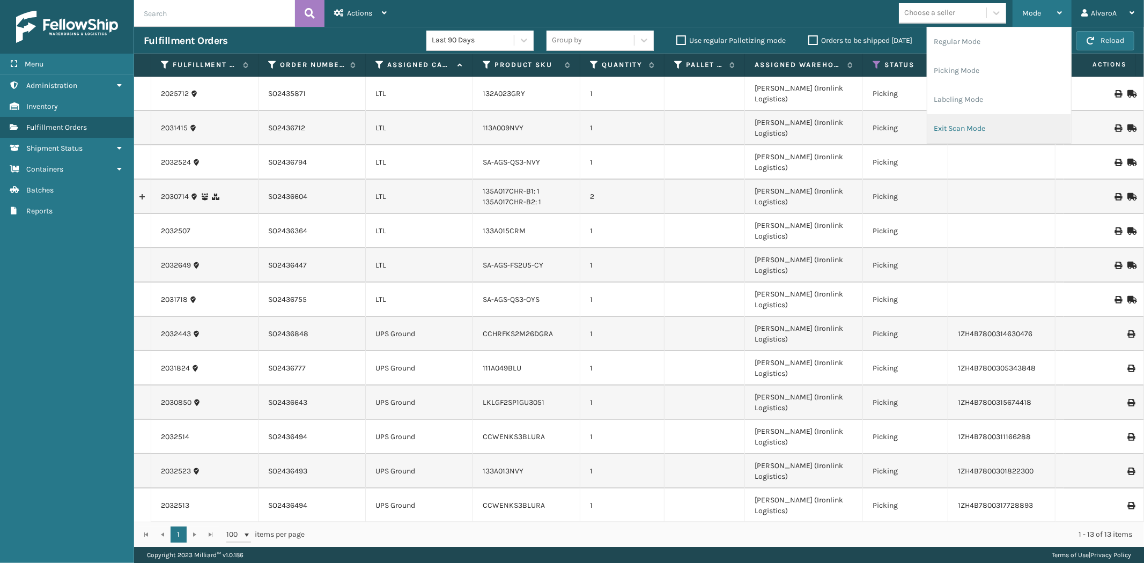
click at [979, 128] on li "Exit Scan Mode" at bounding box center [999, 128] width 144 height 29
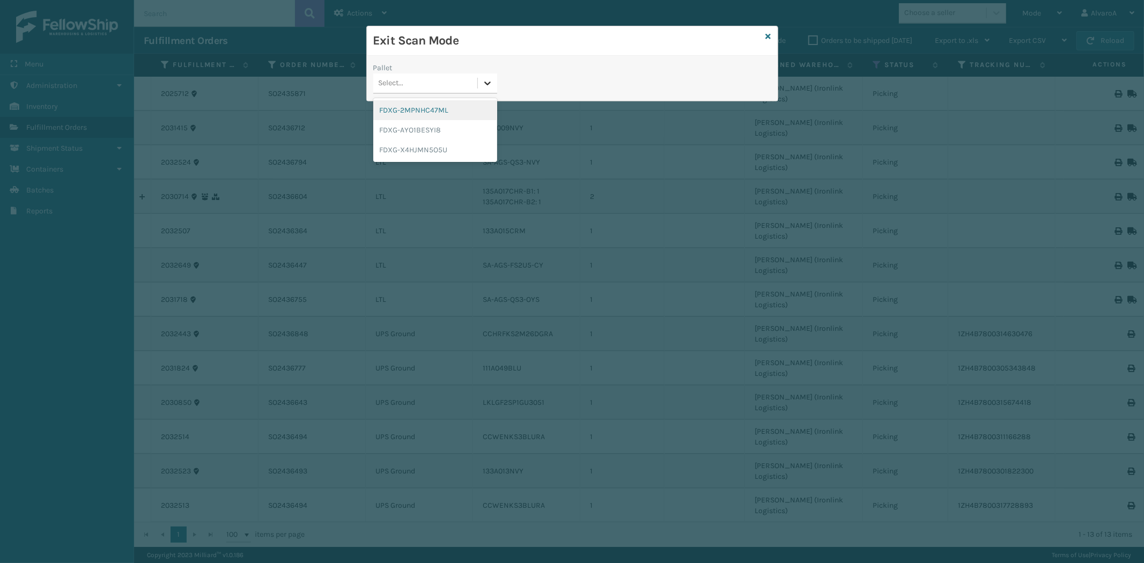
click at [486, 89] on div at bounding box center [487, 82] width 19 height 19
click at [405, 147] on div "FDXG-X4HJMN5O5U" at bounding box center [435, 150] width 124 height 20
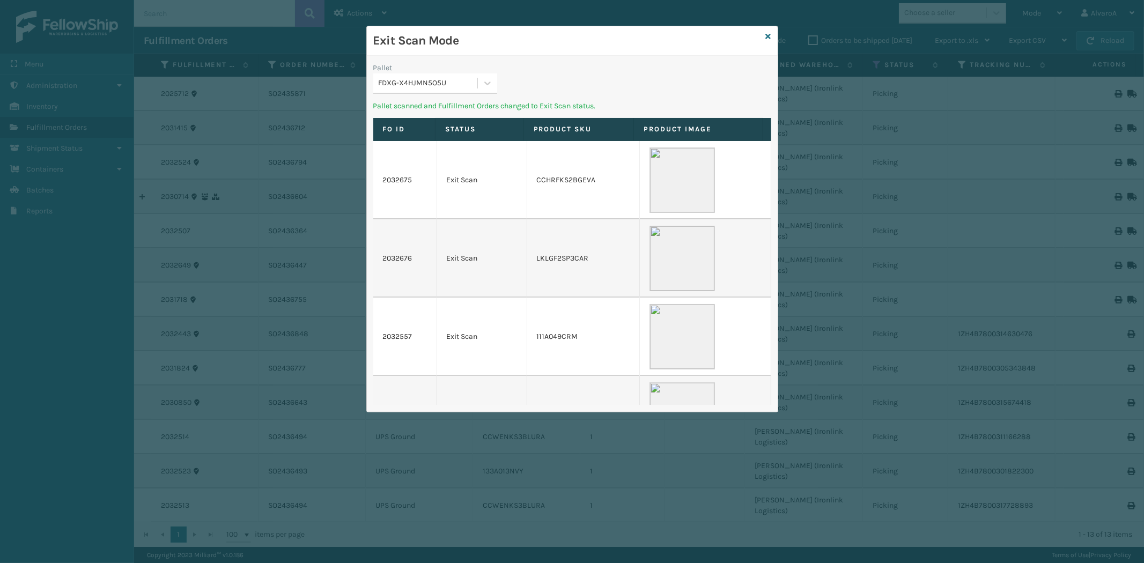
click at [771, 35] on div "Exit Scan Mode" at bounding box center [572, 40] width 411 height 29
click at [766, 36] on icon at bounding box center [768, 37] width 5 height 8
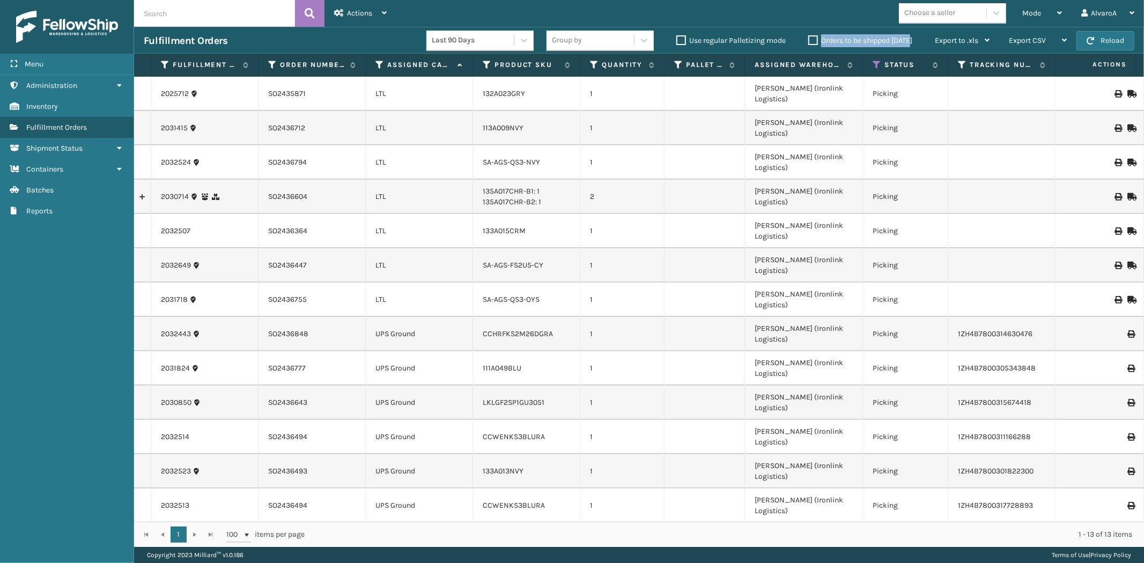
click at [813, 36] on label "Orders to be shipped [DATE]" at bounding box center [860, 40] width 104 height 9
click at [809, 36] on input "Orders to be shipped [DATE]" at bounding box center [808, 37] width 1 height 7
click at [813, 36] on label "Orders to be shipped [DATE]" at bounding box center [860, 40] width 104 height 9
click at [809, 36] on input "Orders to be shipped [DATE]" at bounding box center [808, 37] width 1 height 7
